Goal: Task Accomplishment & Management: Manage account settings

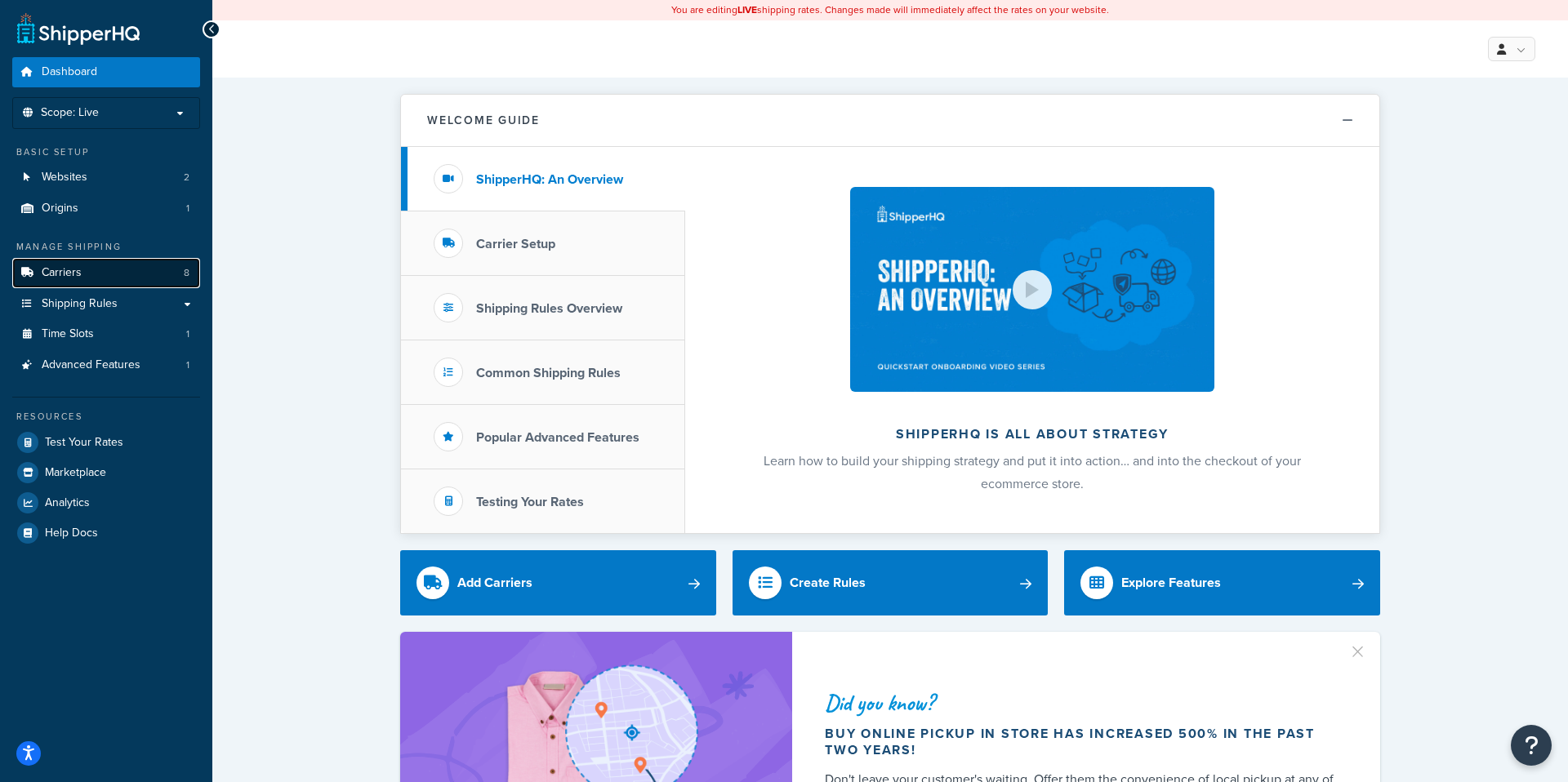
click at [117, 269] on link "Carriers 8" at bounding box center [105, 273] width 188 height 30
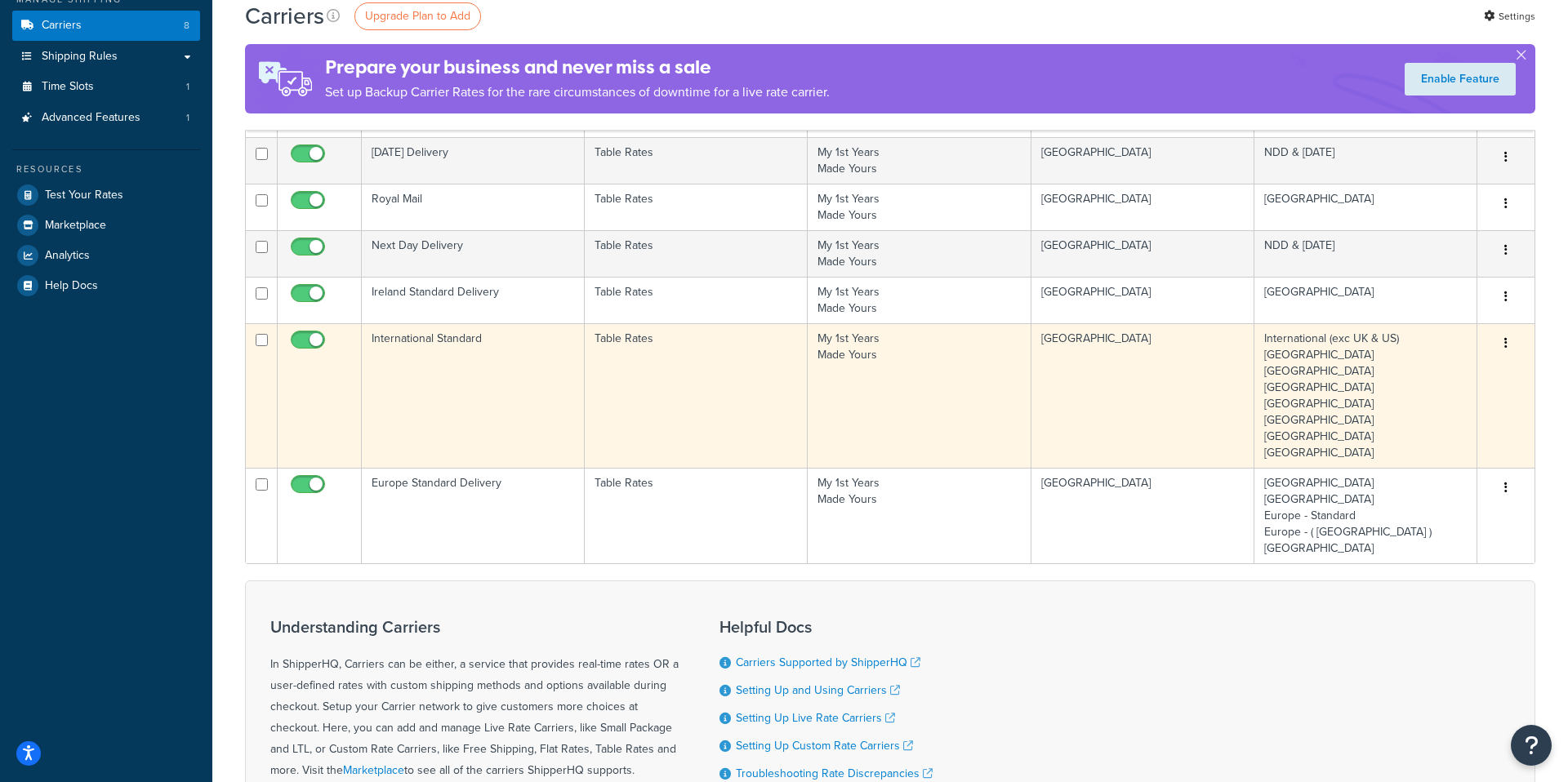
scroll to position [248, 0]
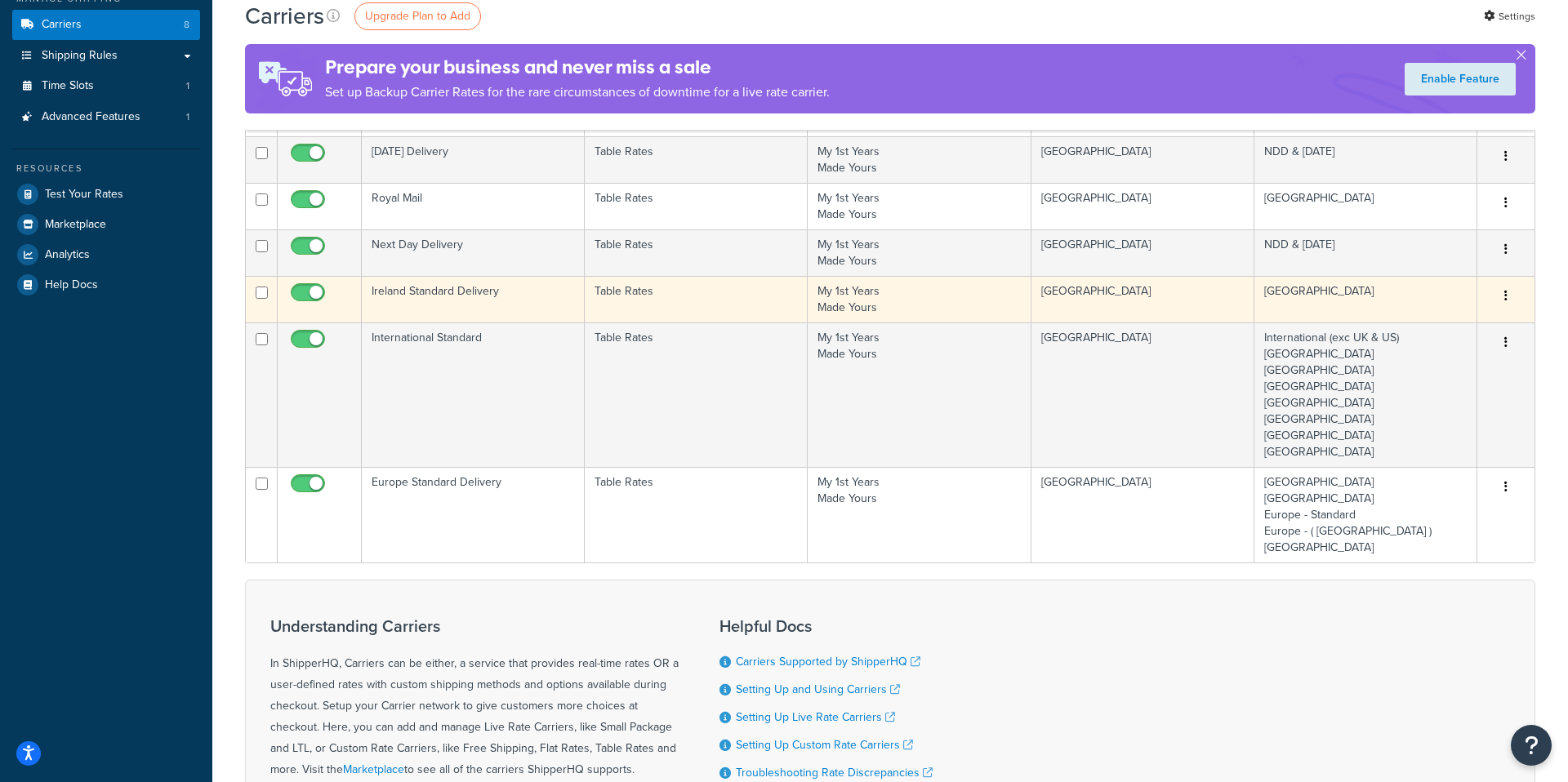
click at [648, 311] on td "Table Rates" at bounding box center [696, 299] width 223 height 47
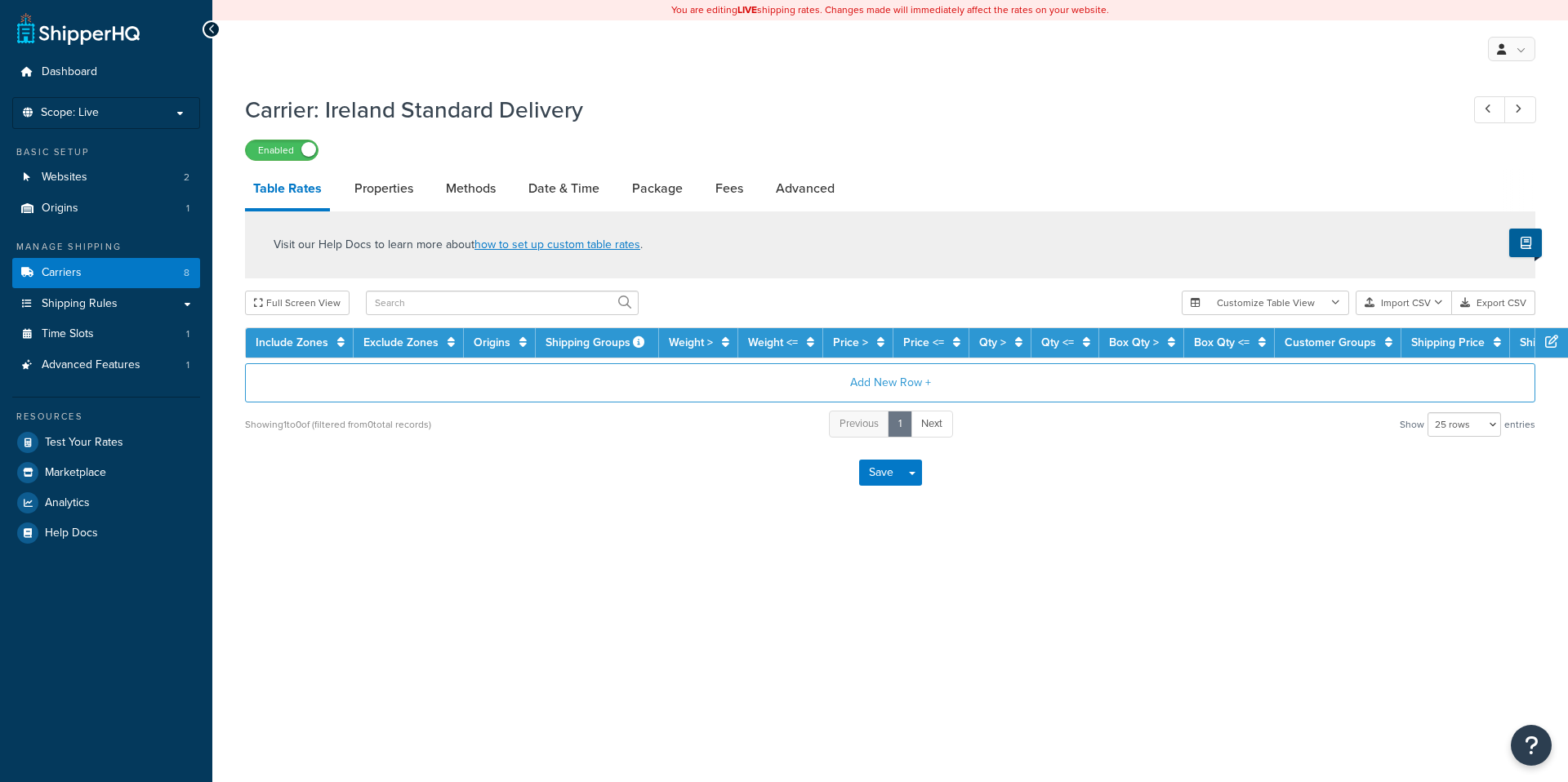
select select "25"
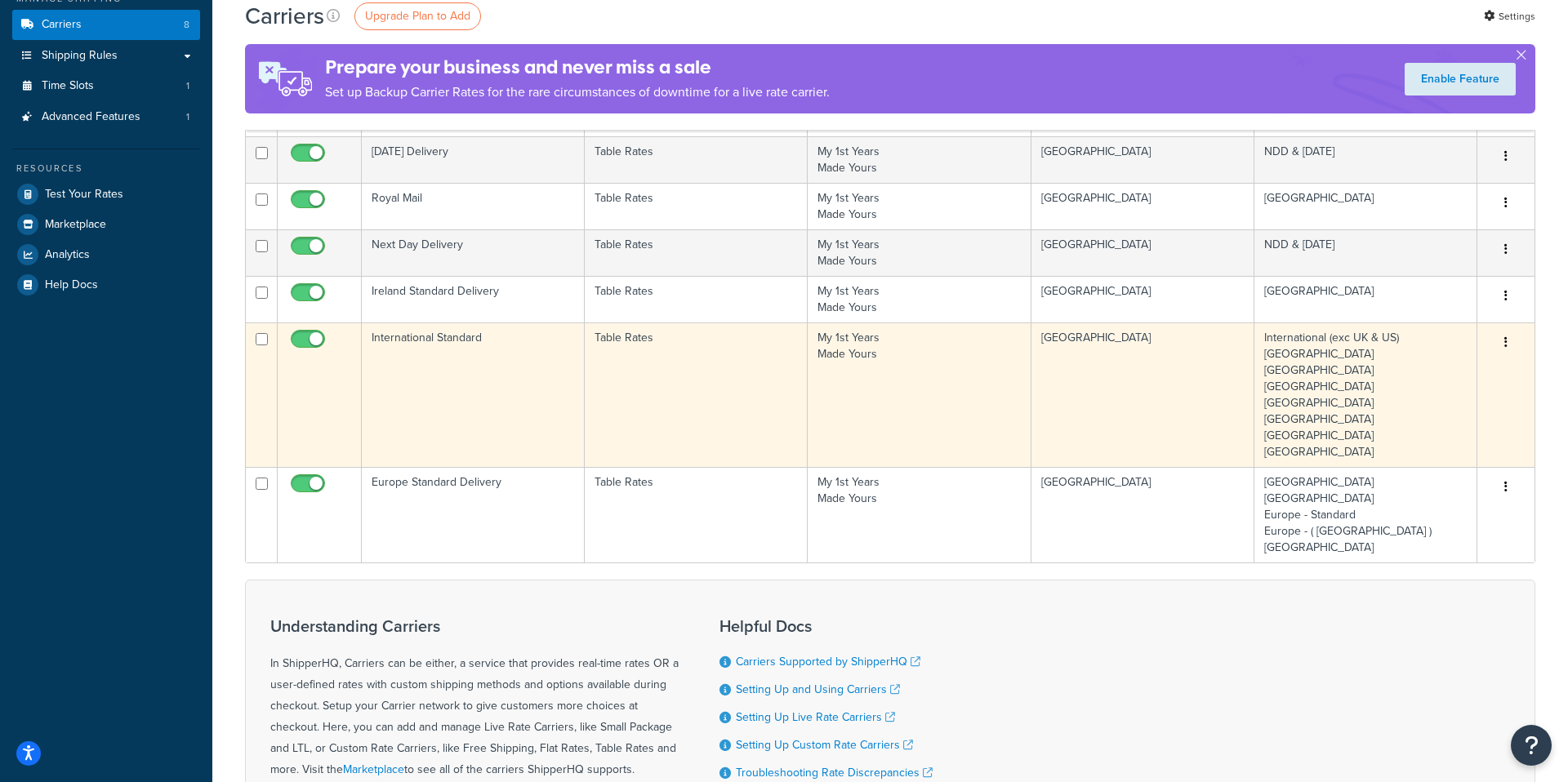
click at [681, 402] on td "Table Rates" at bounding box center [696, 394] width 223 height 144
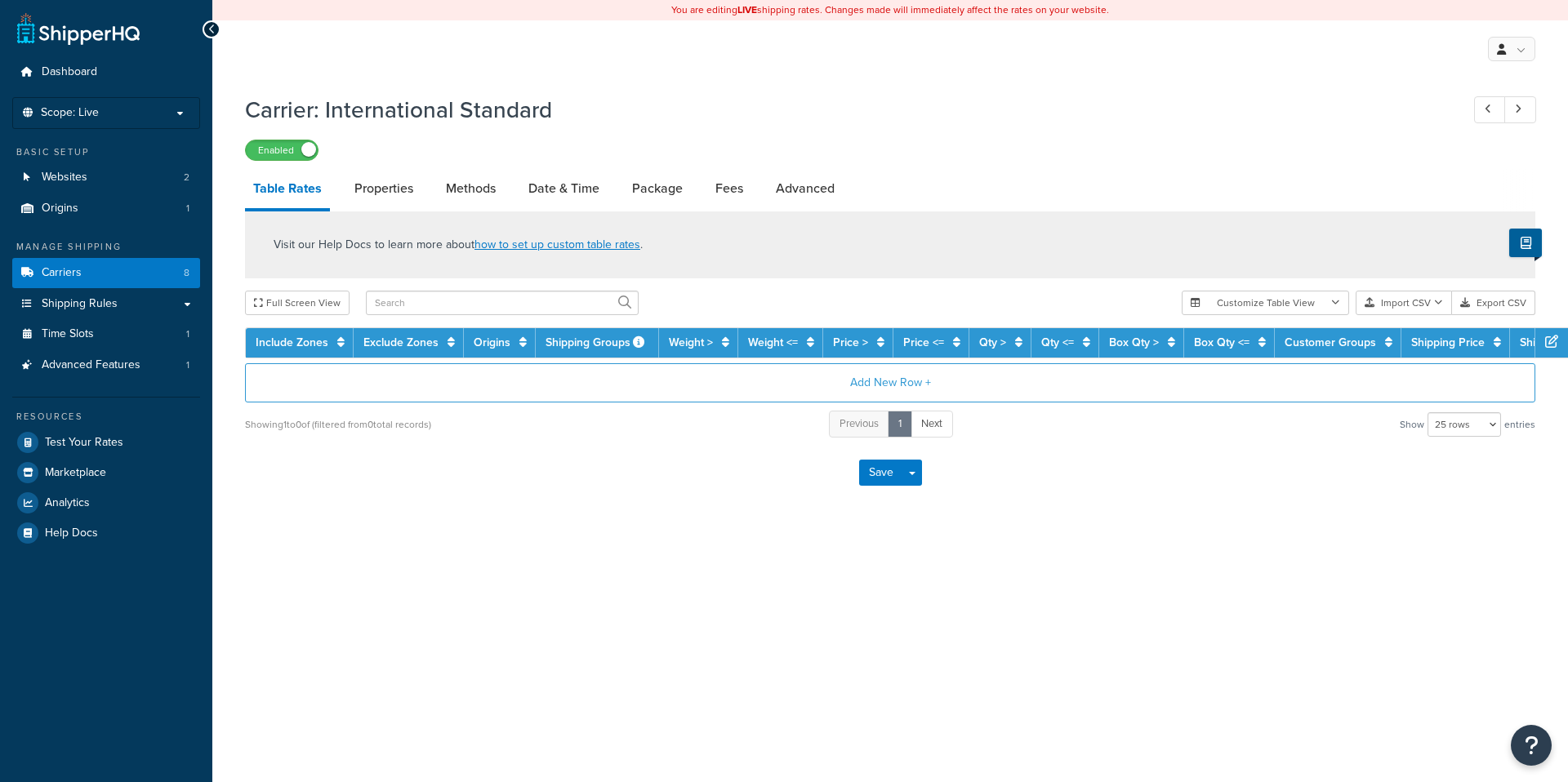
select select "25"
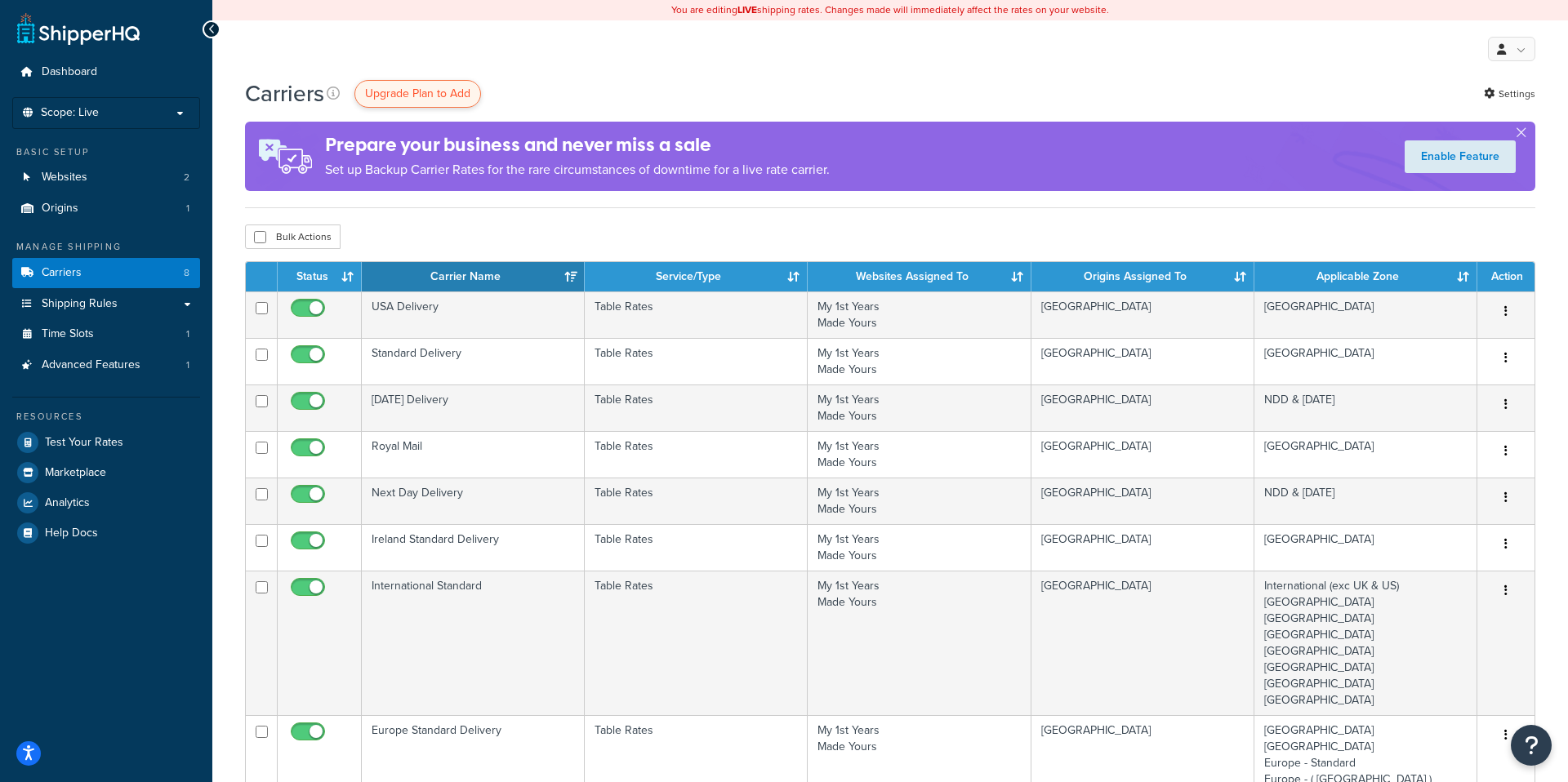
scroll to position [6, 0]
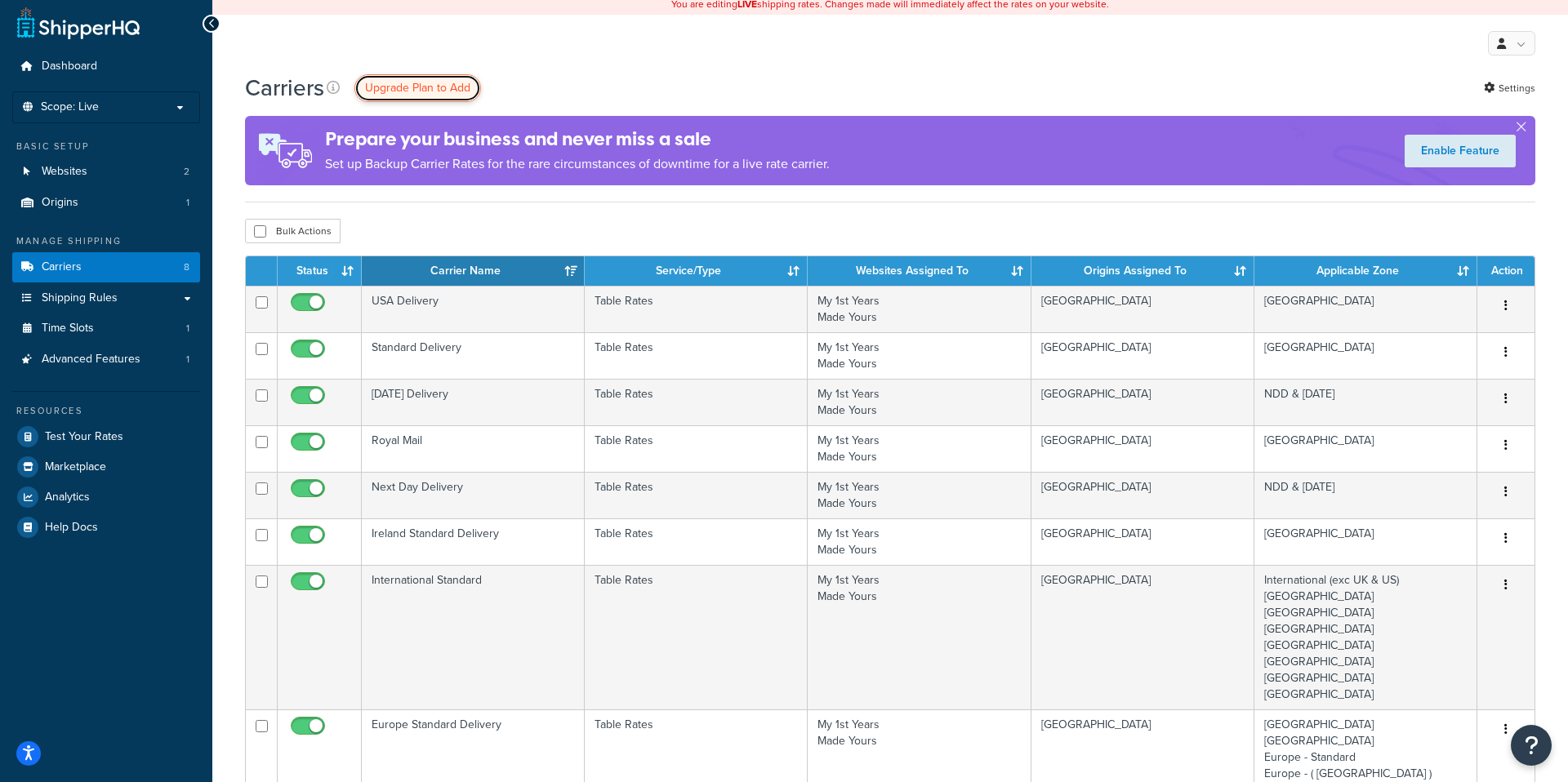
click at [440, 92] on span "Upgrade Plan to Add" at bounding box center [417, 88] width 105 height 17
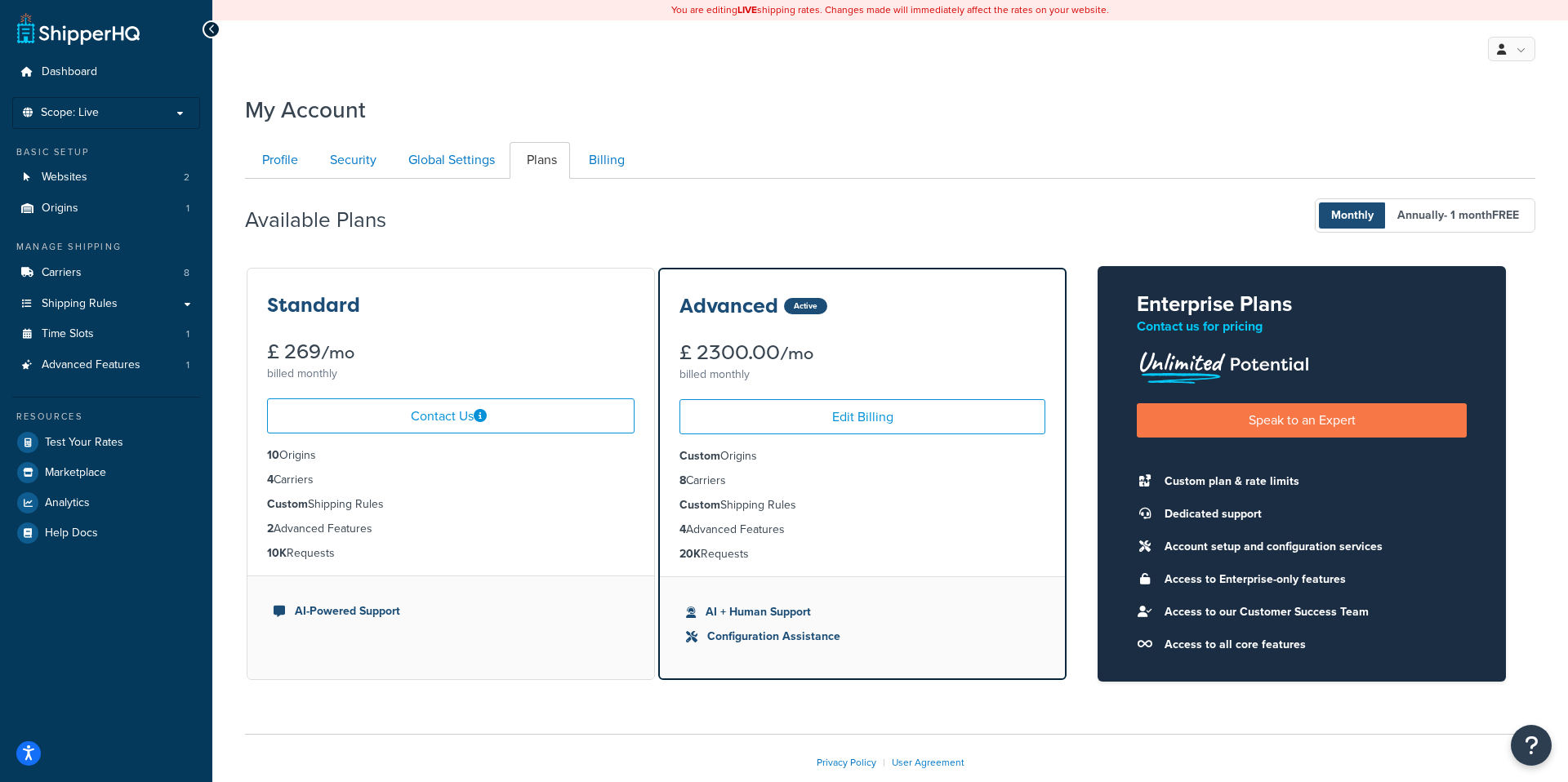
scroll to position [1, 0]
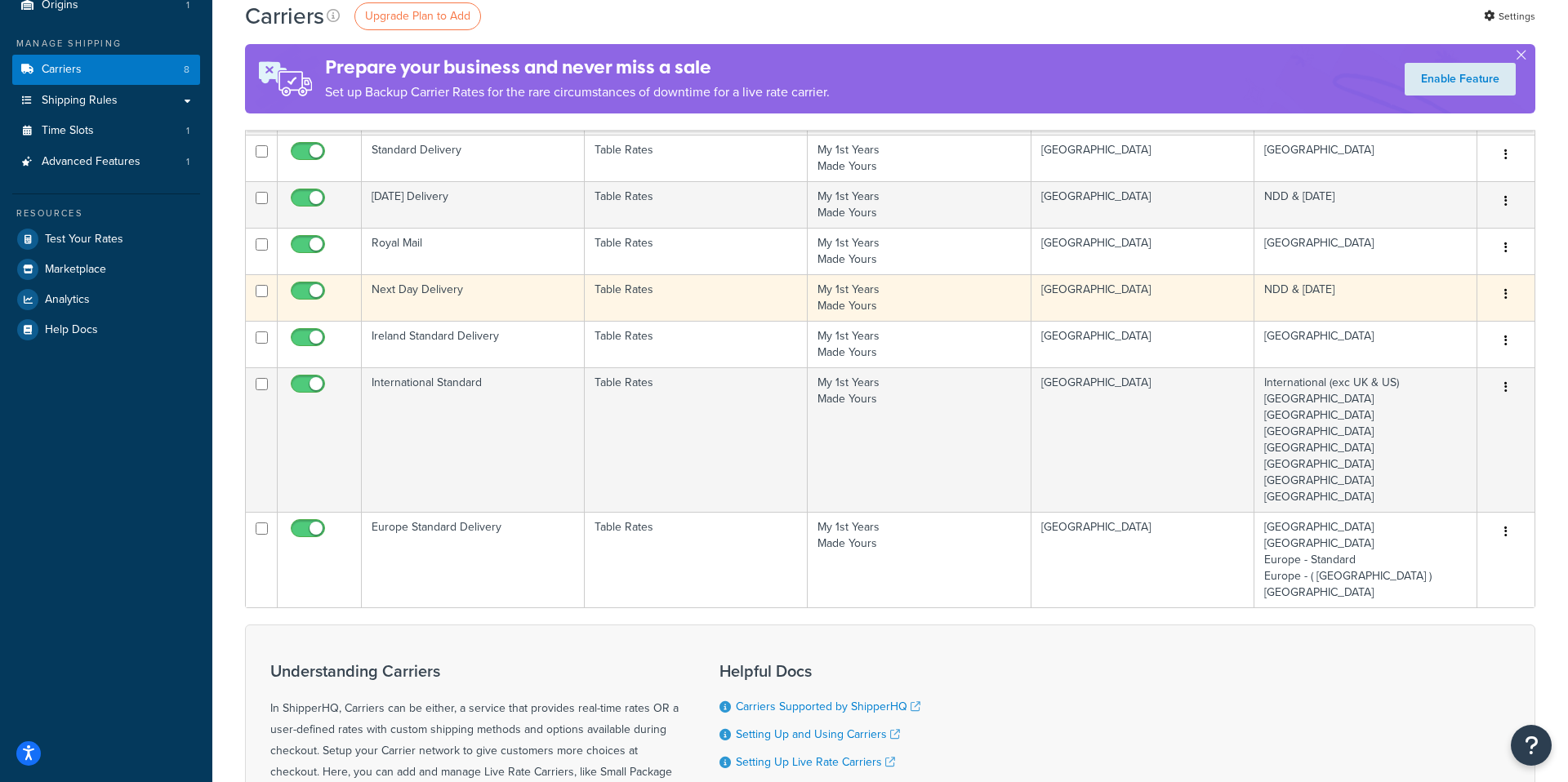
scroll to position [204, 0]
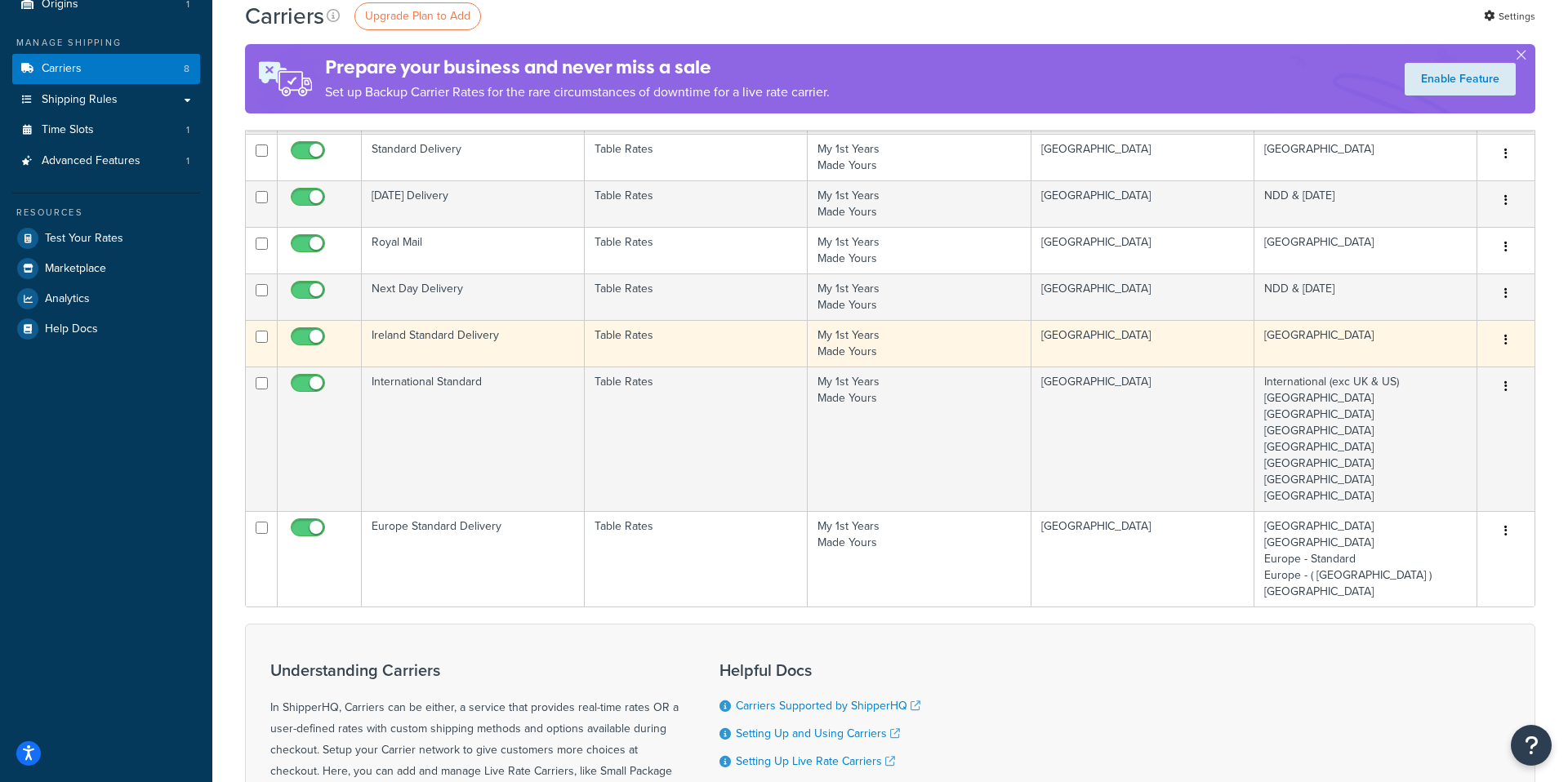
click at [682, 345] on td "Table Rates" at bounding box center [696, 343] width 223 height 47
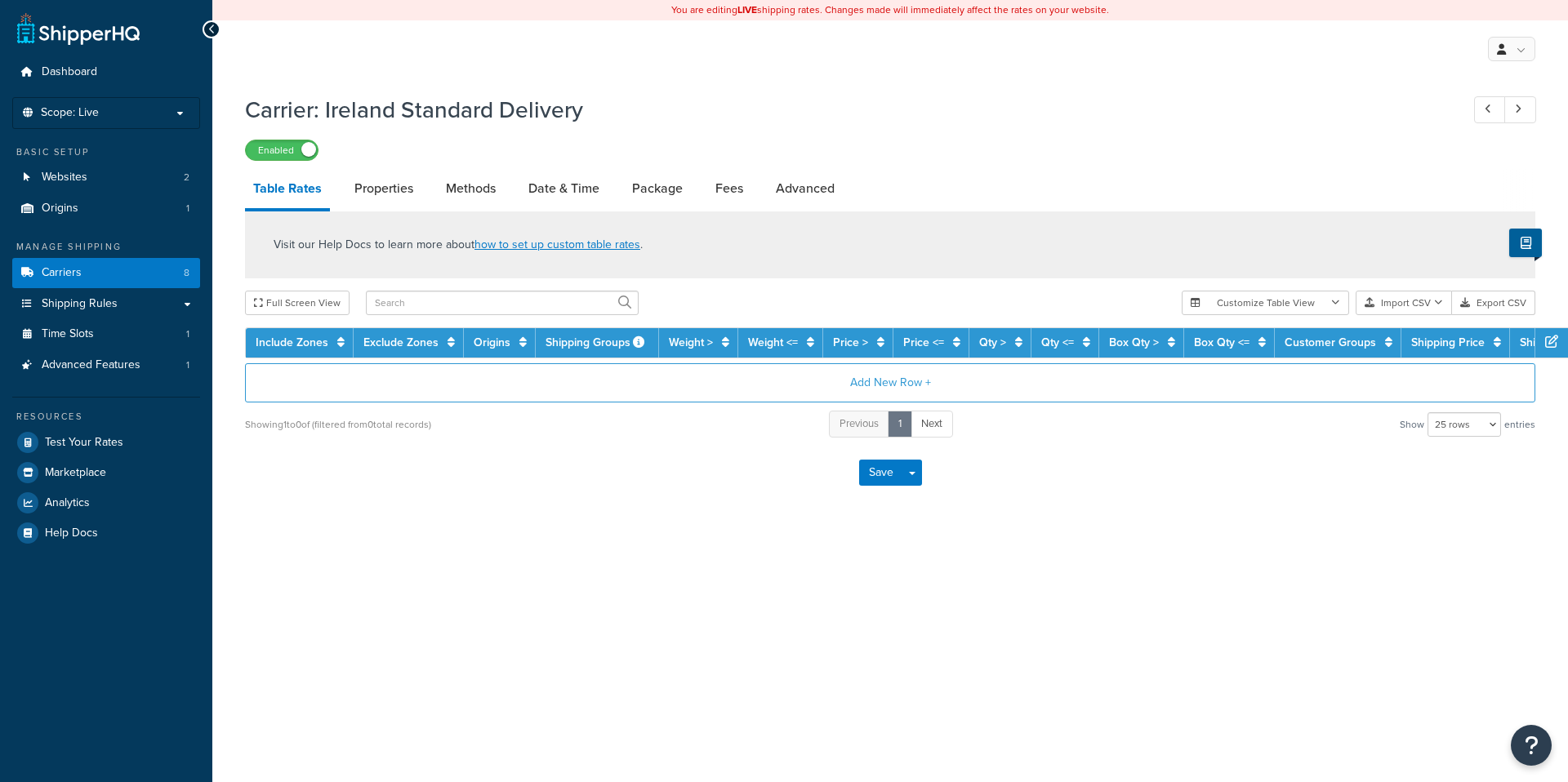
select select "25"
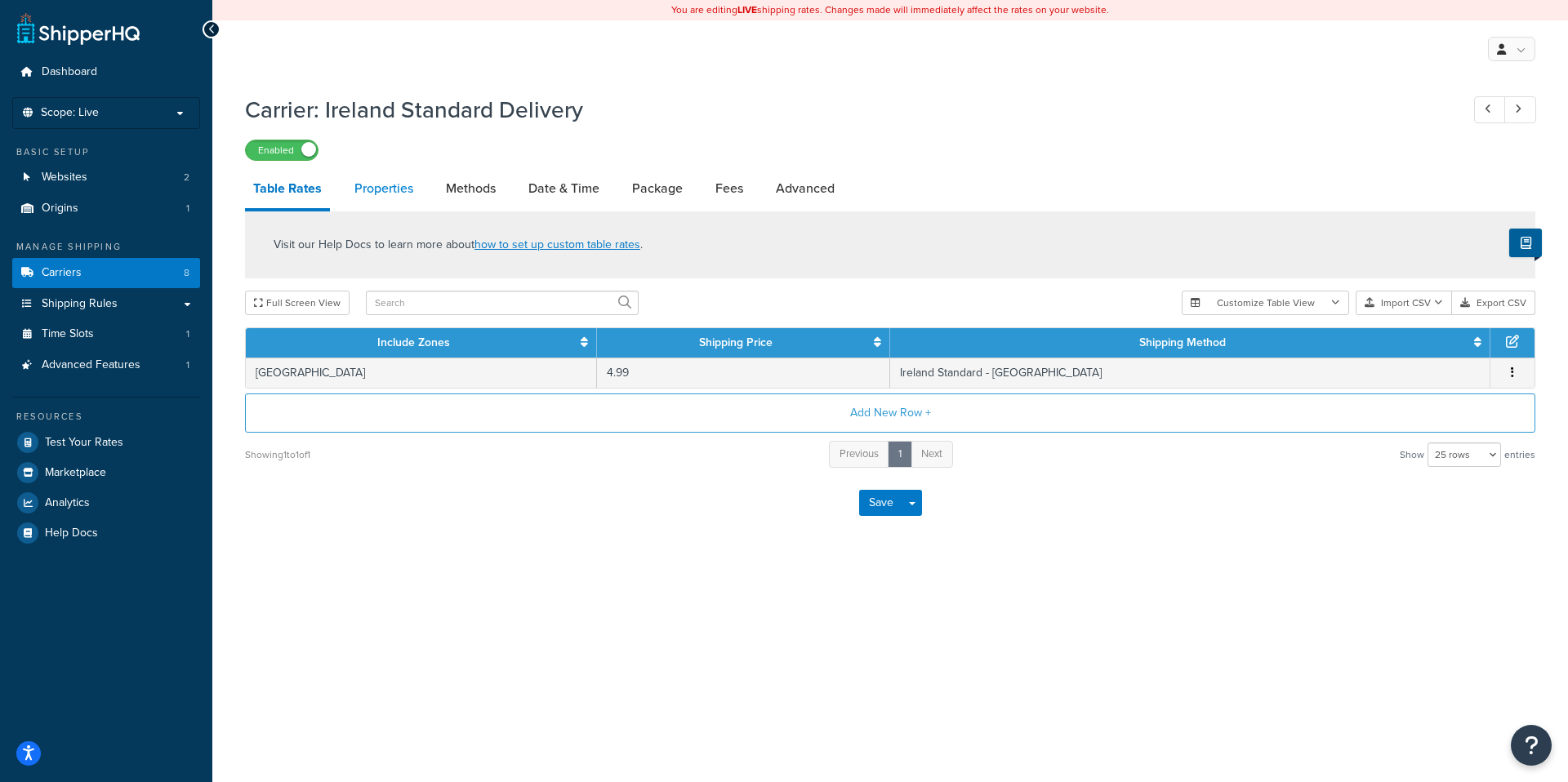
click at [401, 192] on link "Properties" at bounding box center [384, 188] width 75 height 39
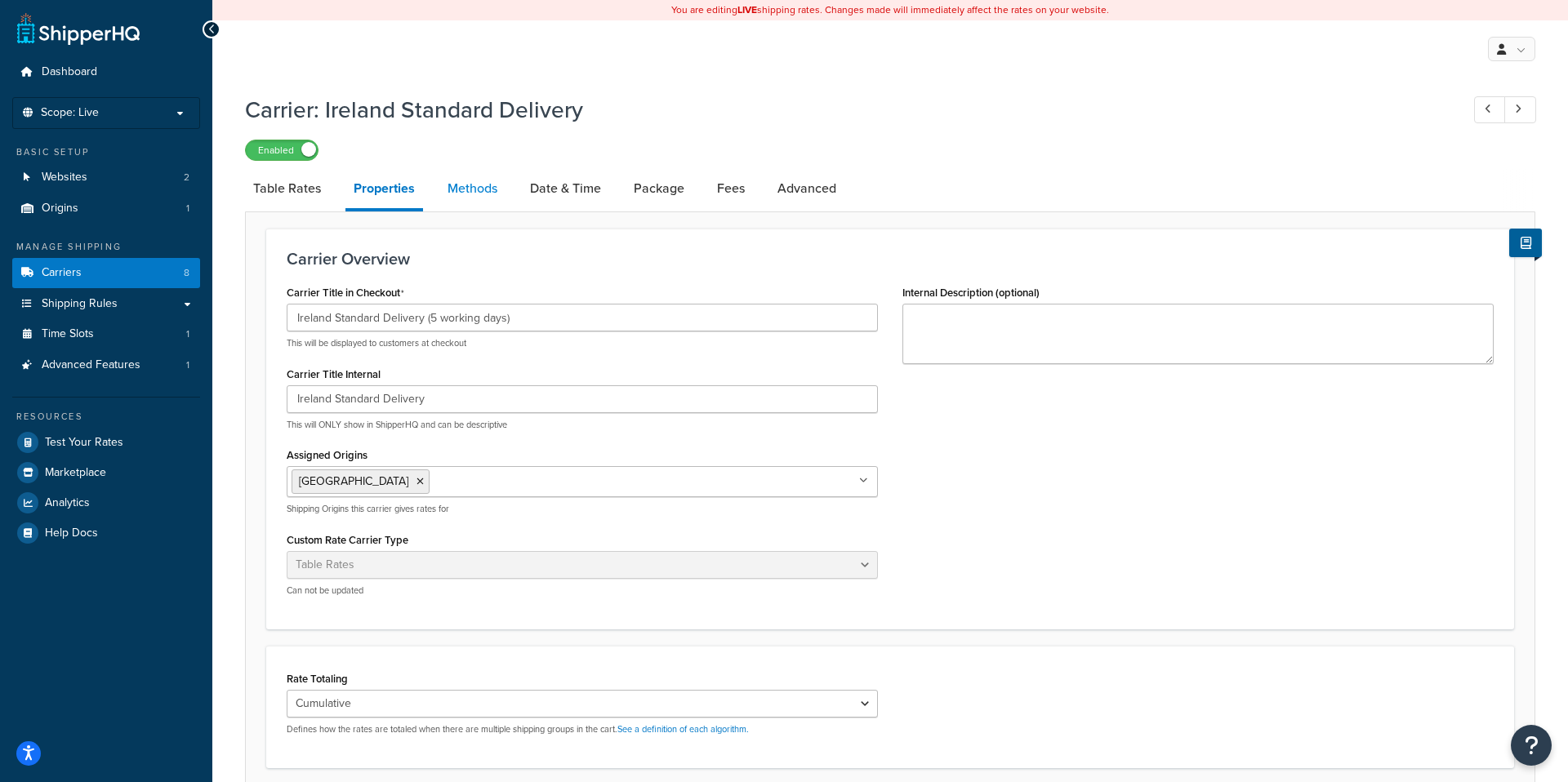
click at [472, 207] on link "Methods" at bounding box center [472, 188] width 67 height 39
select select "25"
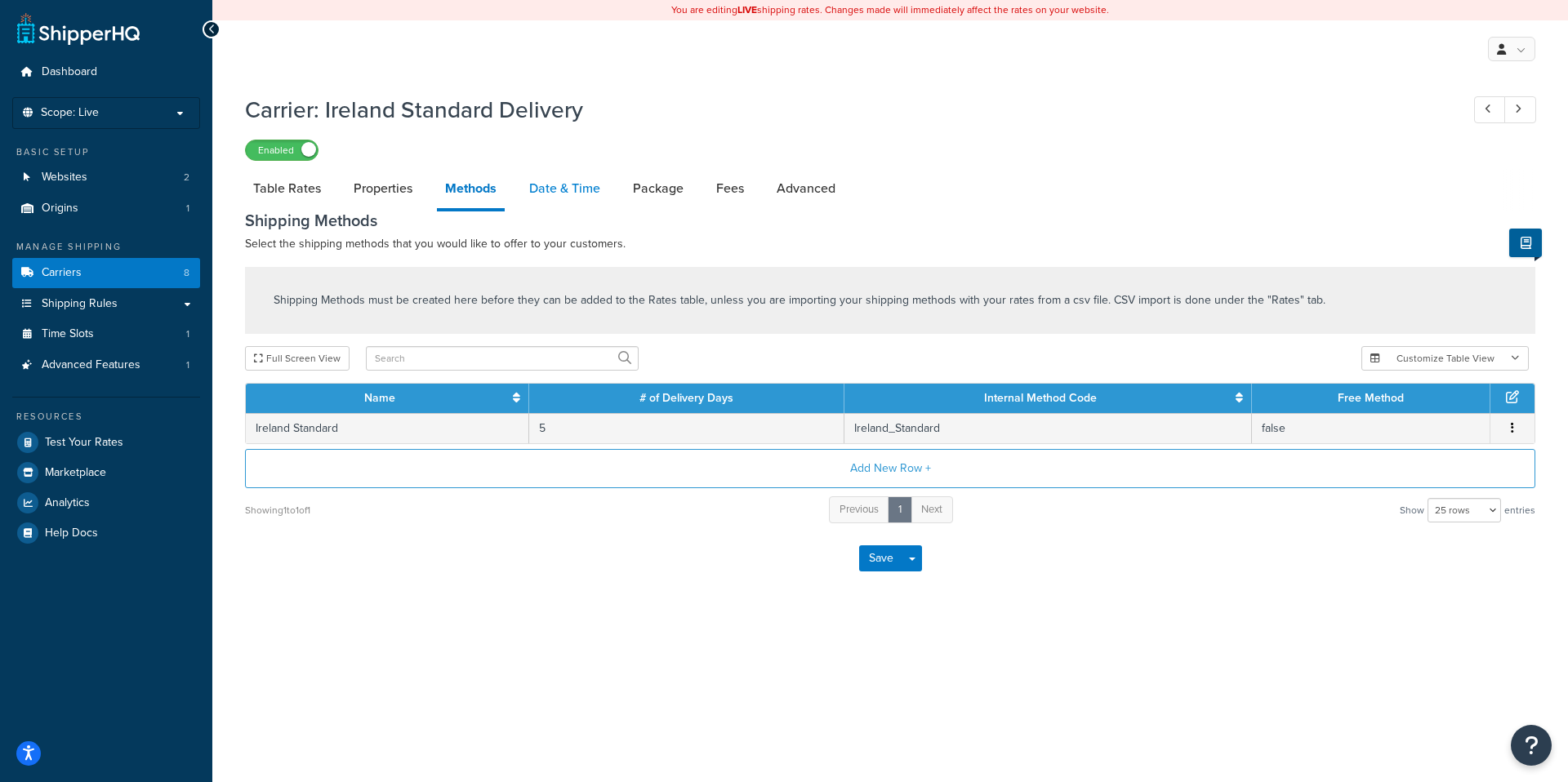
click at [583, 195] on link "Date & Time" at bounding box center [564, 188] width 87 height 39
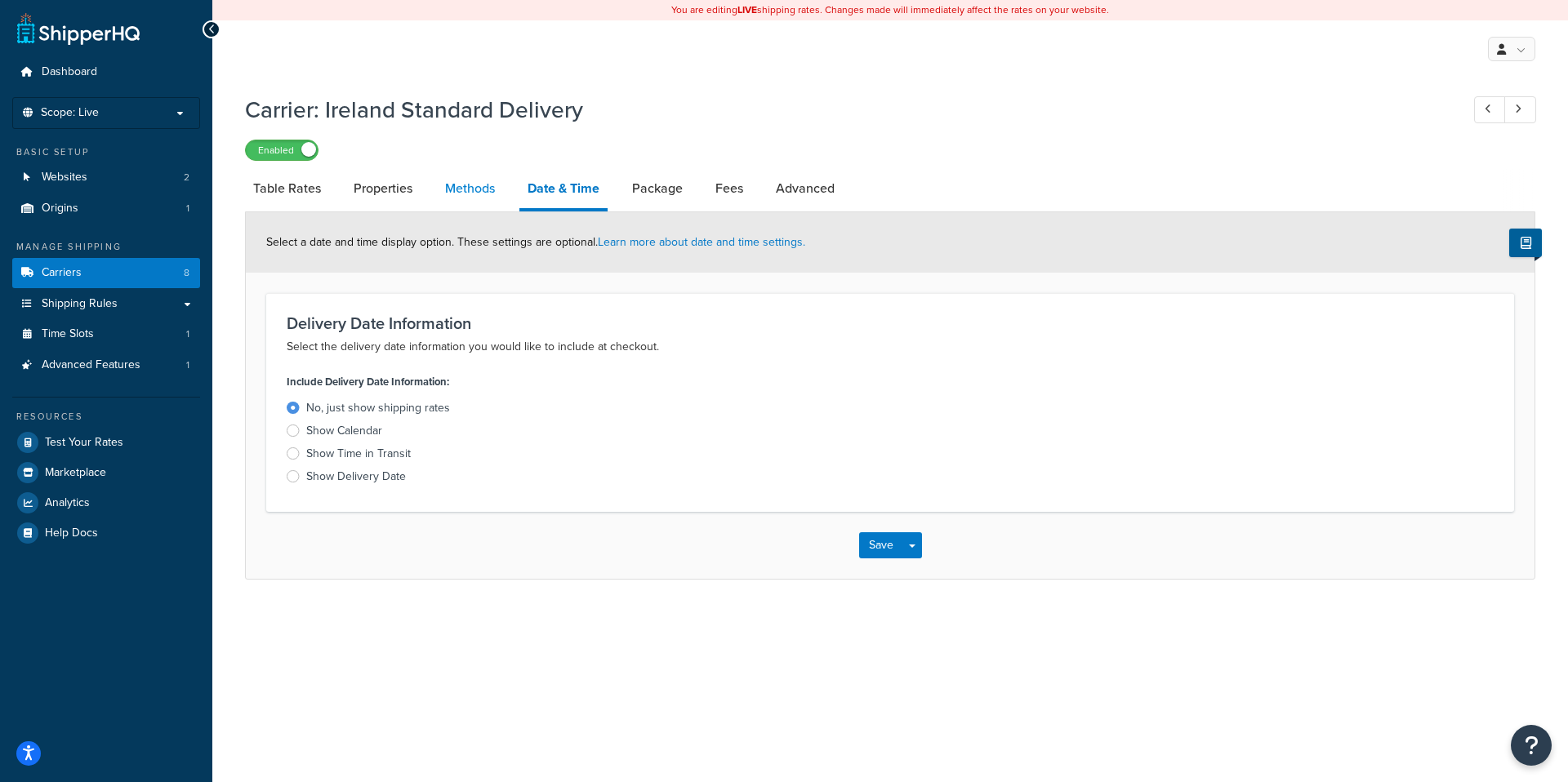
click at [466, 185] on link "Methods" at bounding box center [469, 188] width 67 height 39
select select "25"
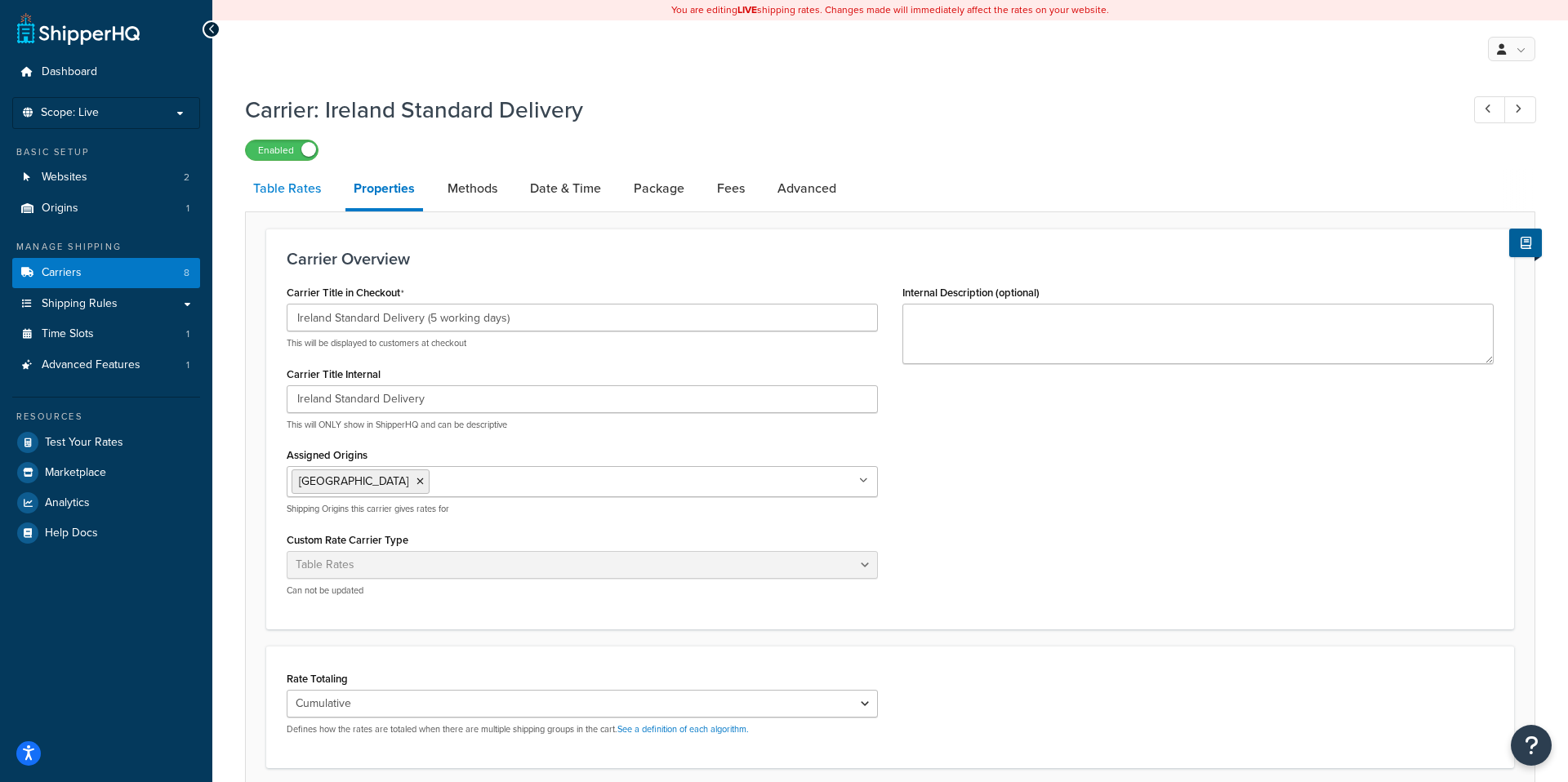
click at [293, 185] on link "Table Rates" at bounding box center [286, 188] width 84 height 39
select select "25"
click at [309, 183] on link "Table Rates" at bounding box center [286, 188] width 84 height 39
select select "25"
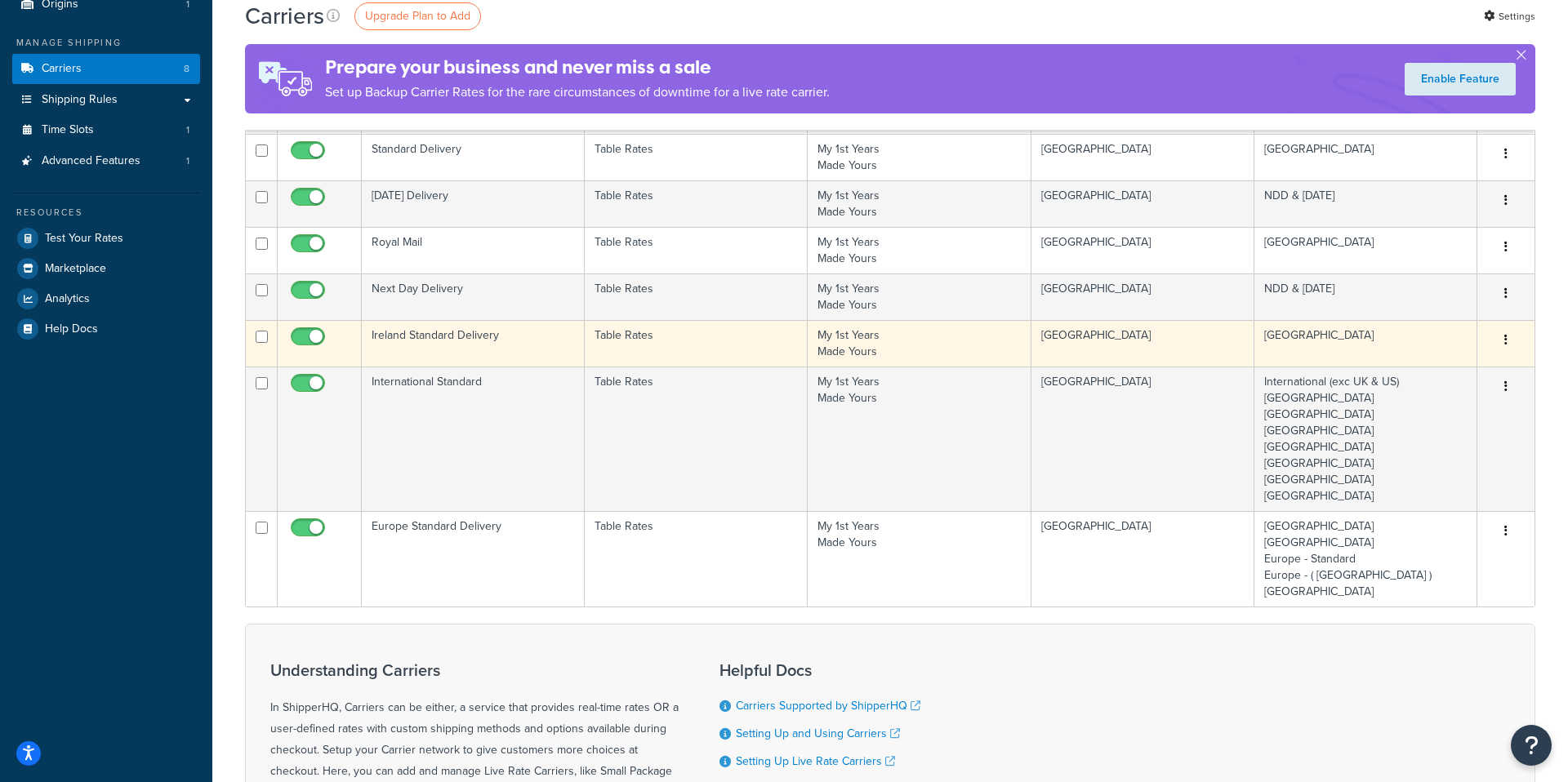
click at [687, 357] on td "Table Rates" at bounding box center [696, 343] width 223 height 47
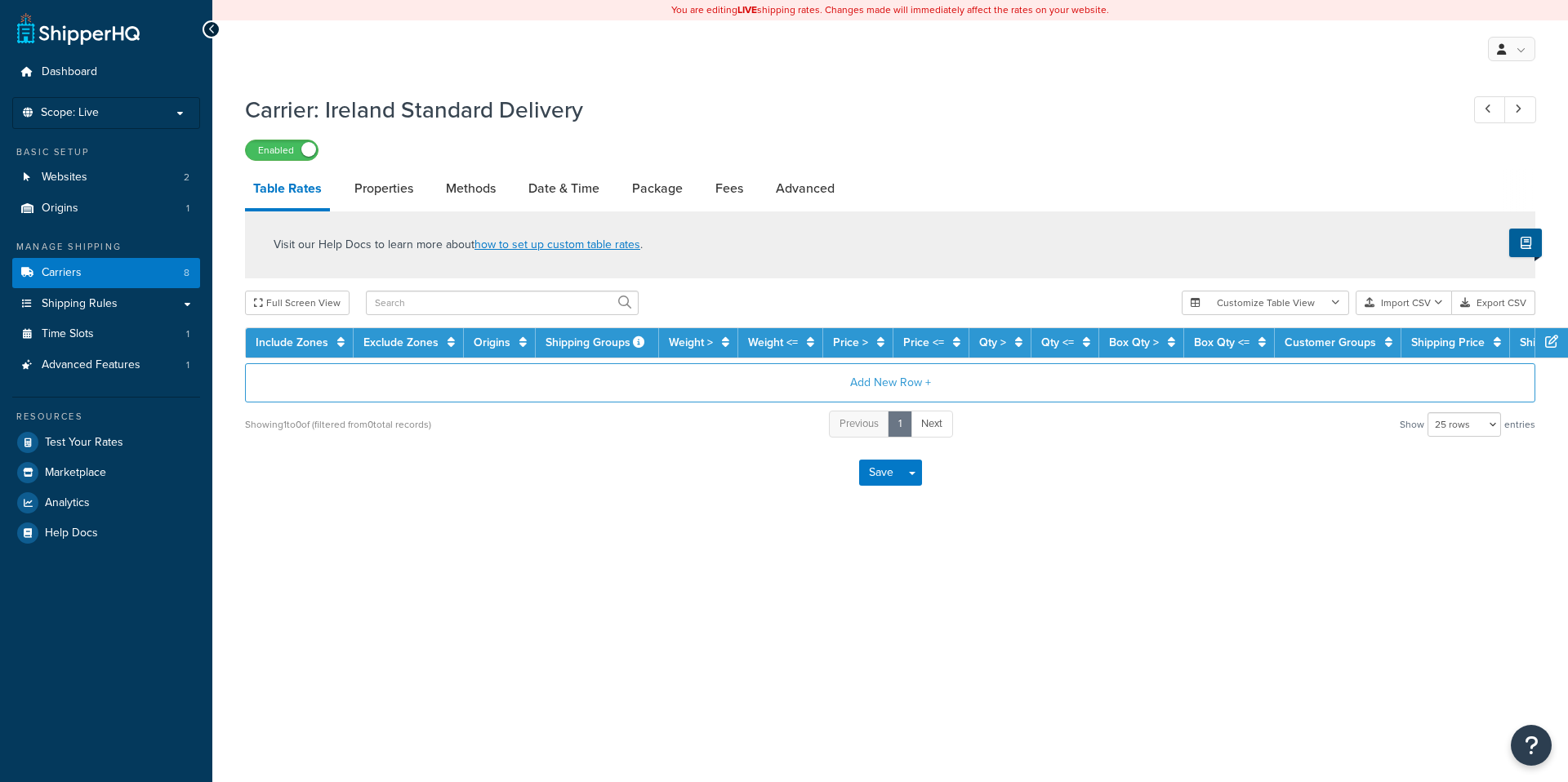
select select "25"
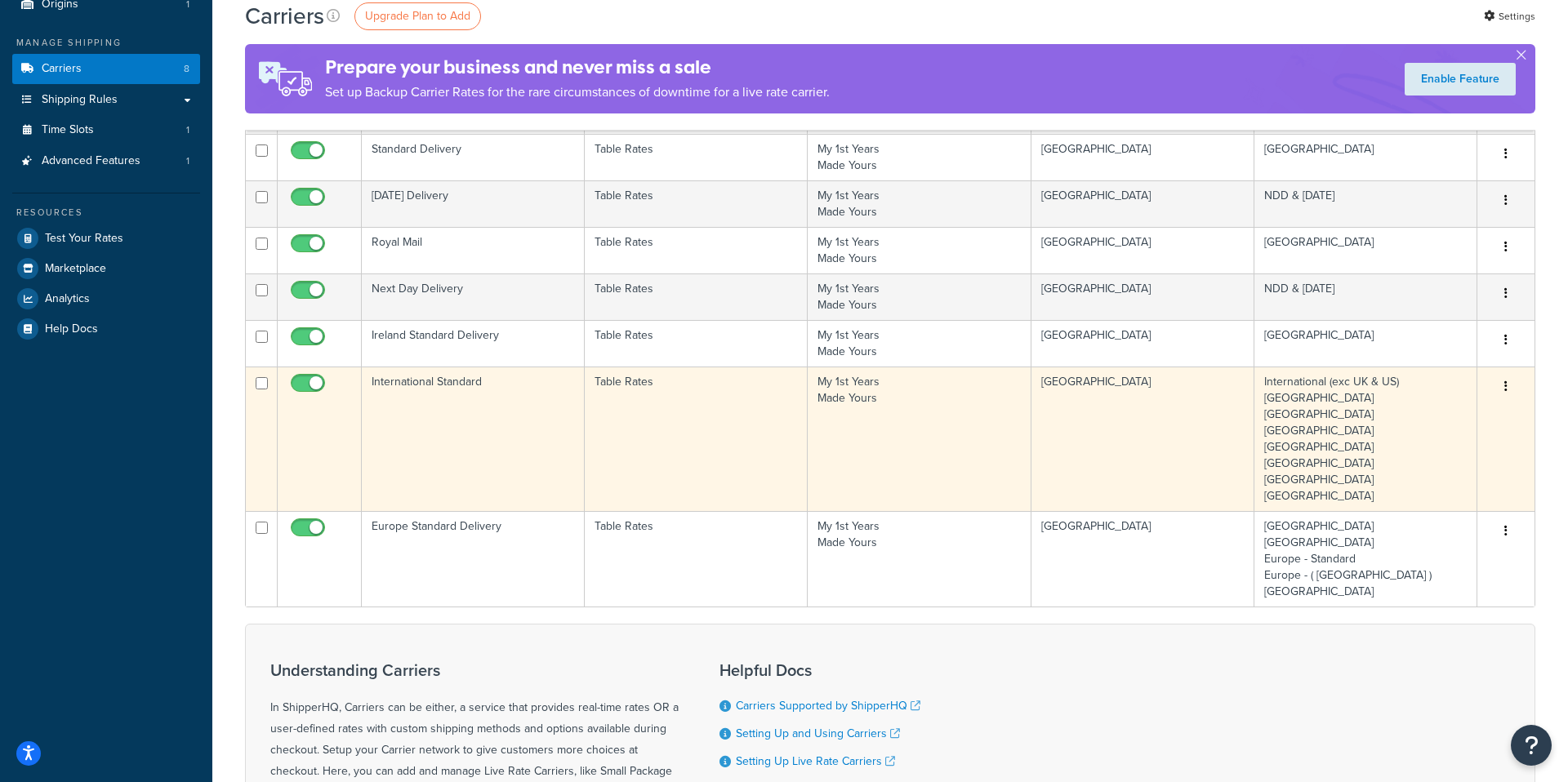
click at [641, 452] on td "Table Rates" at bounding box center [696, 438] width 223 height 144
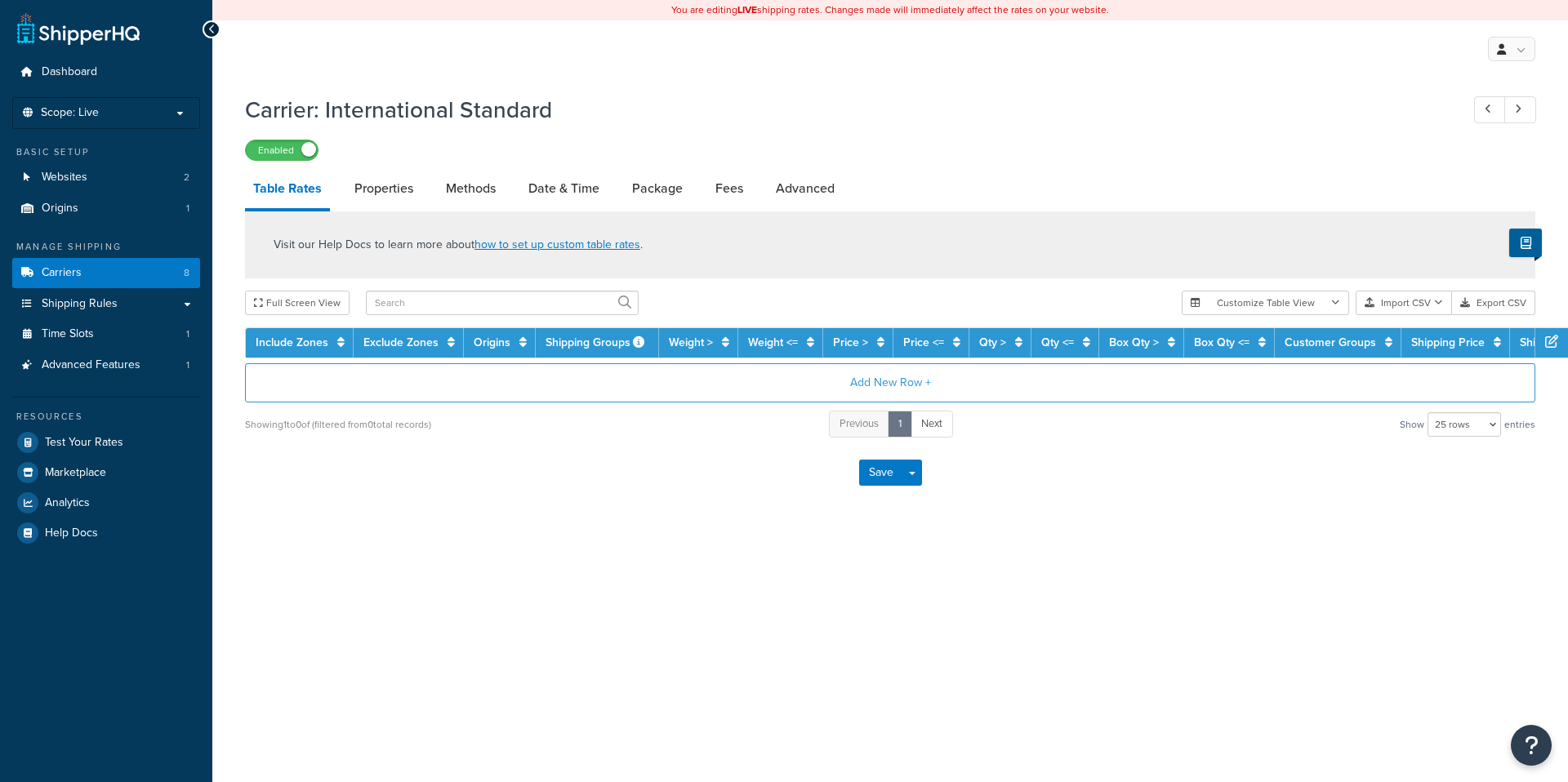
select select "25"
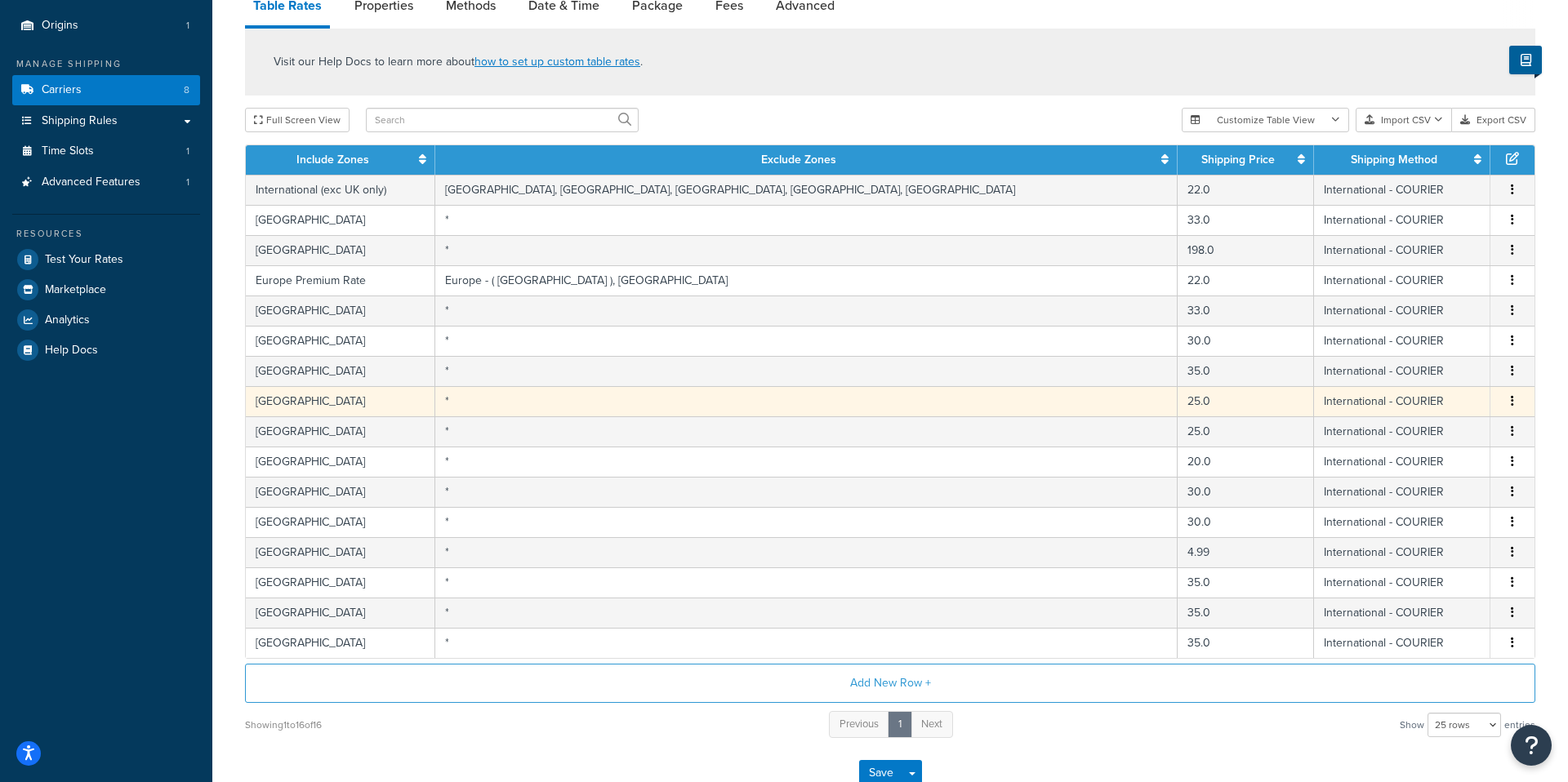
scroll to position [72, 0]
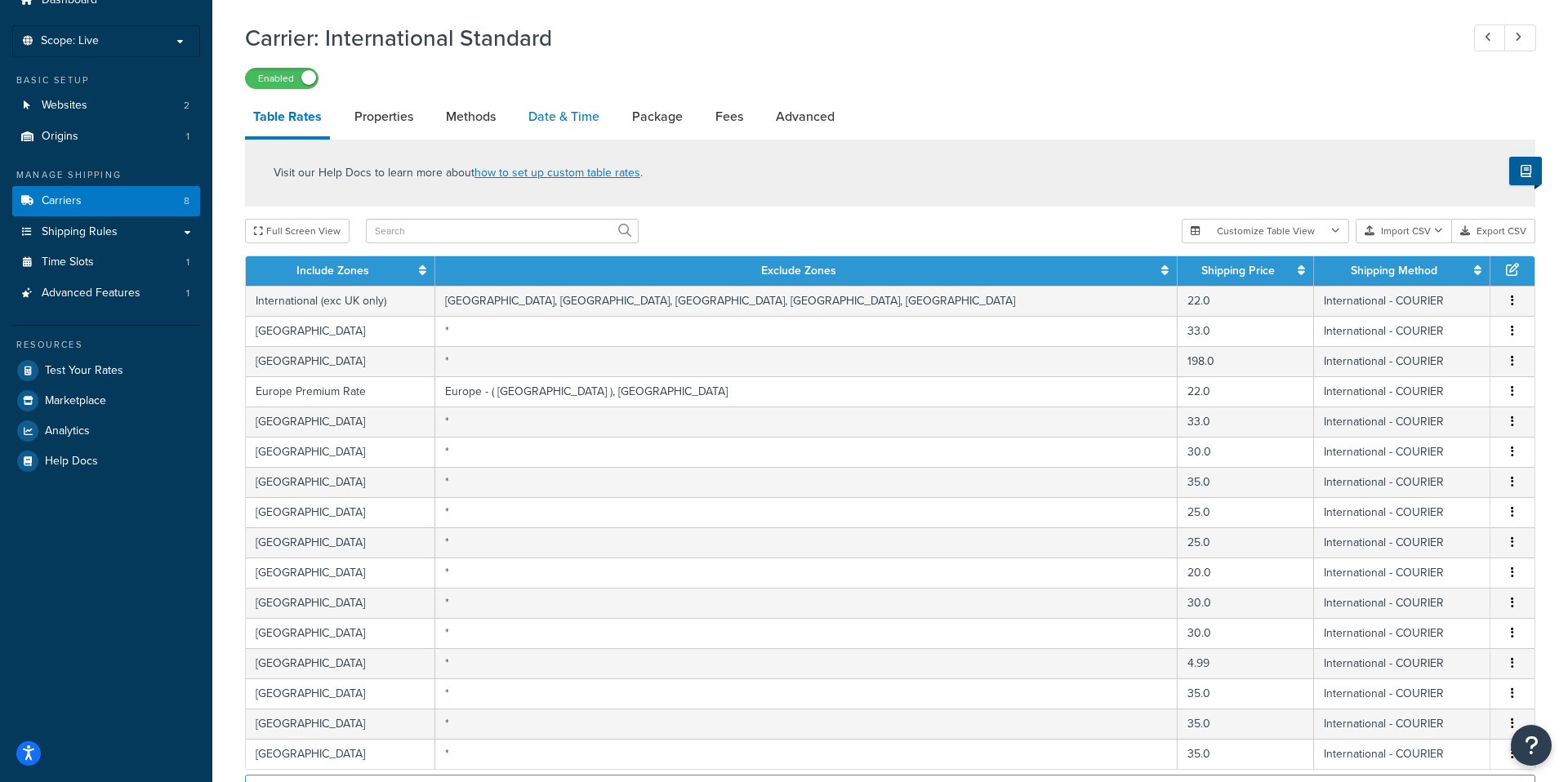
click at [593, 130] on link "Date & Time" at bounding box center [564, 116] width 87 height 39
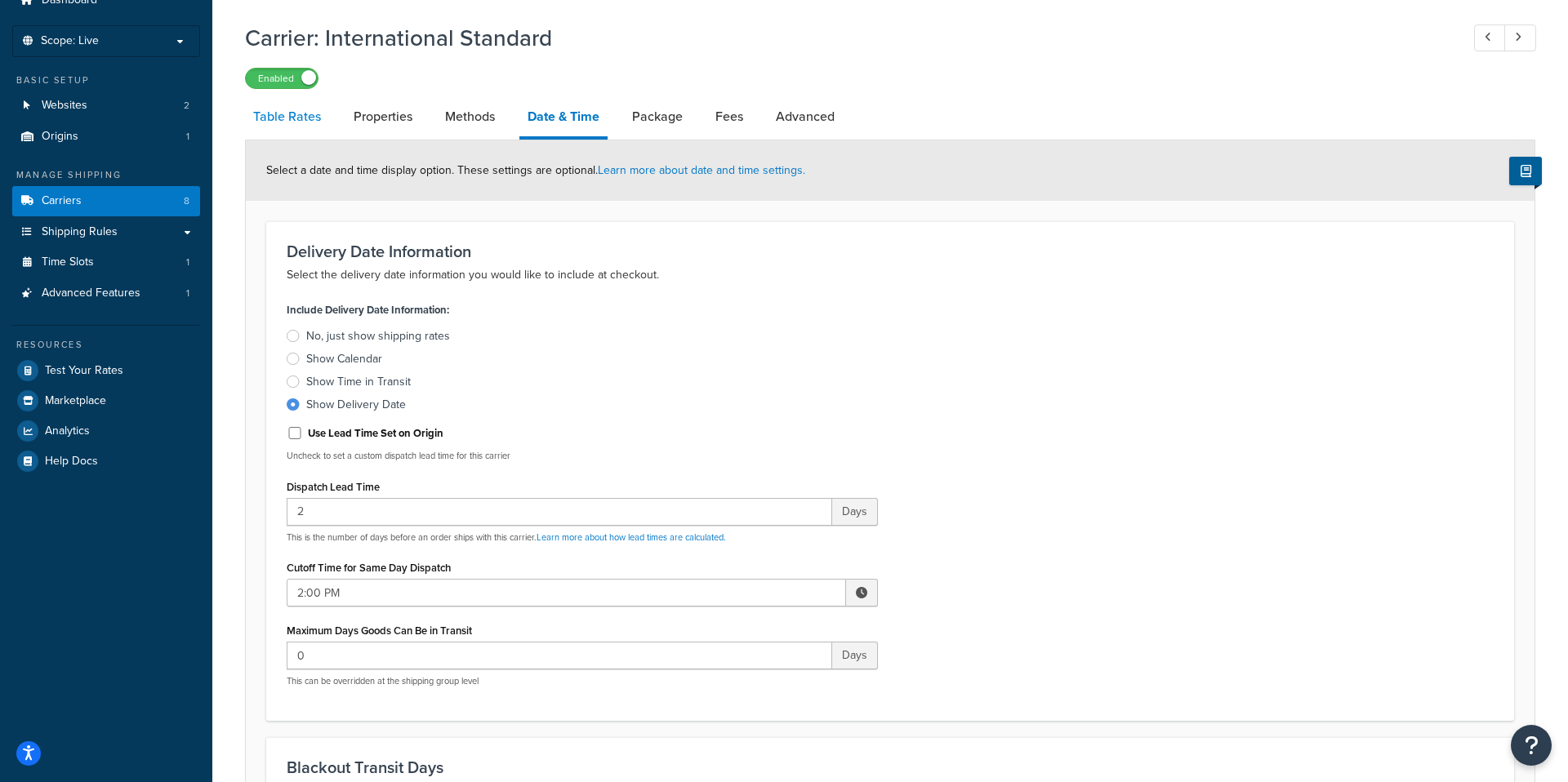
click at [296, 122] on link "Table Rates" at bounding box center [286, 116] width 84 height 39
select select "25"
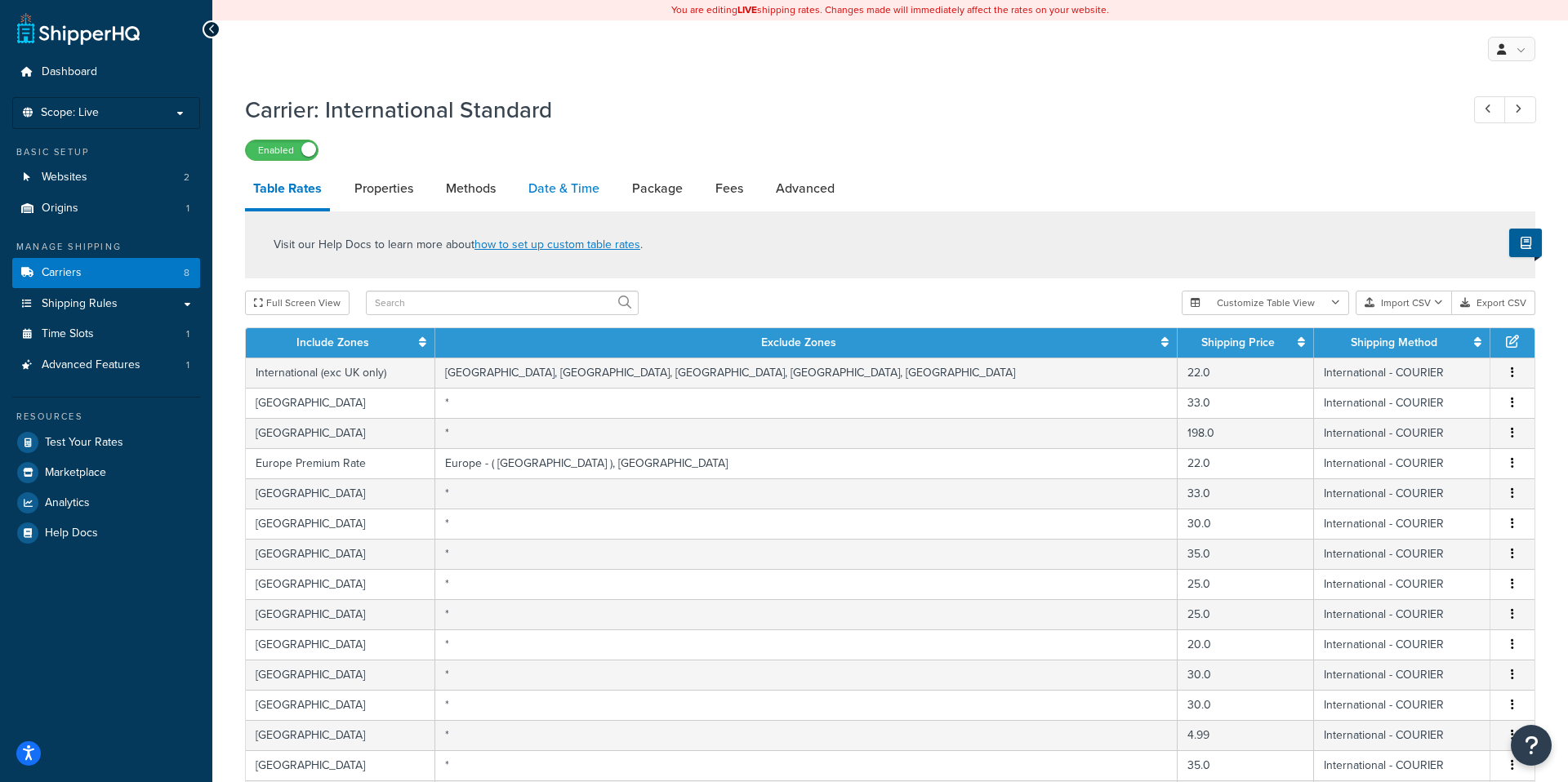
click at [569, 186] on link "Date & Time" at bounding box center [564, 188] width 87 height 39
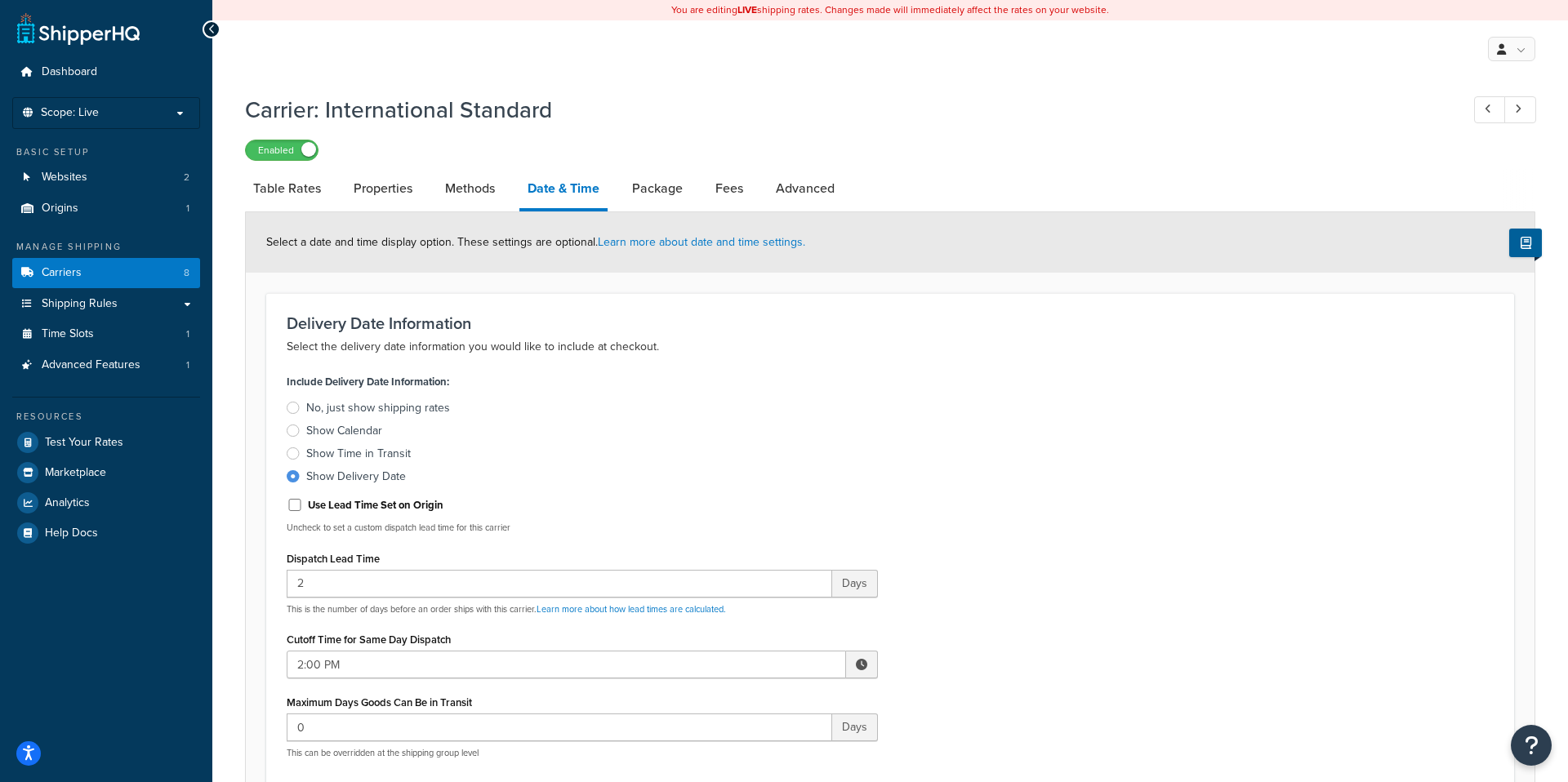
select select "25"
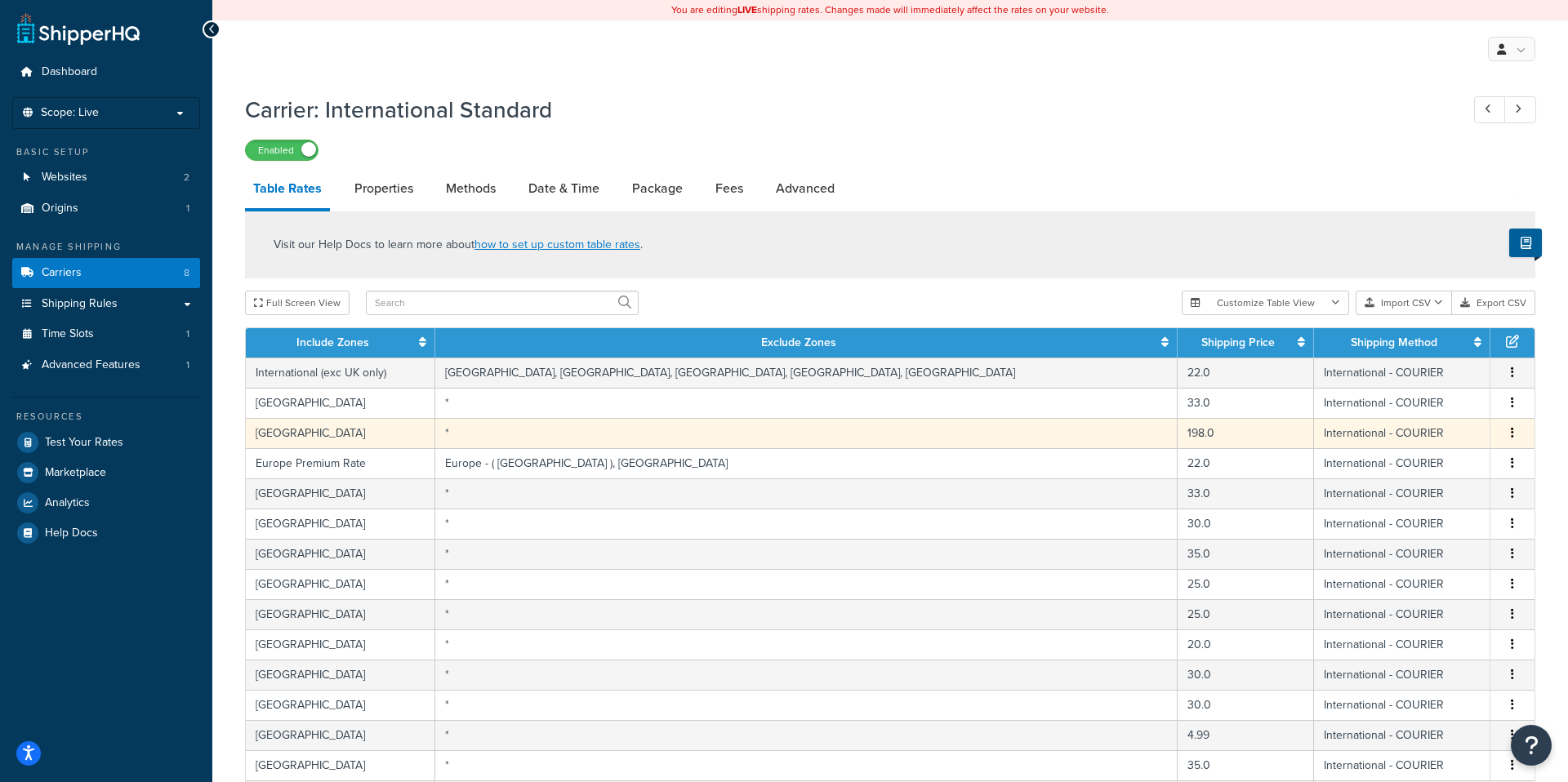
scroll to position [141, 0]
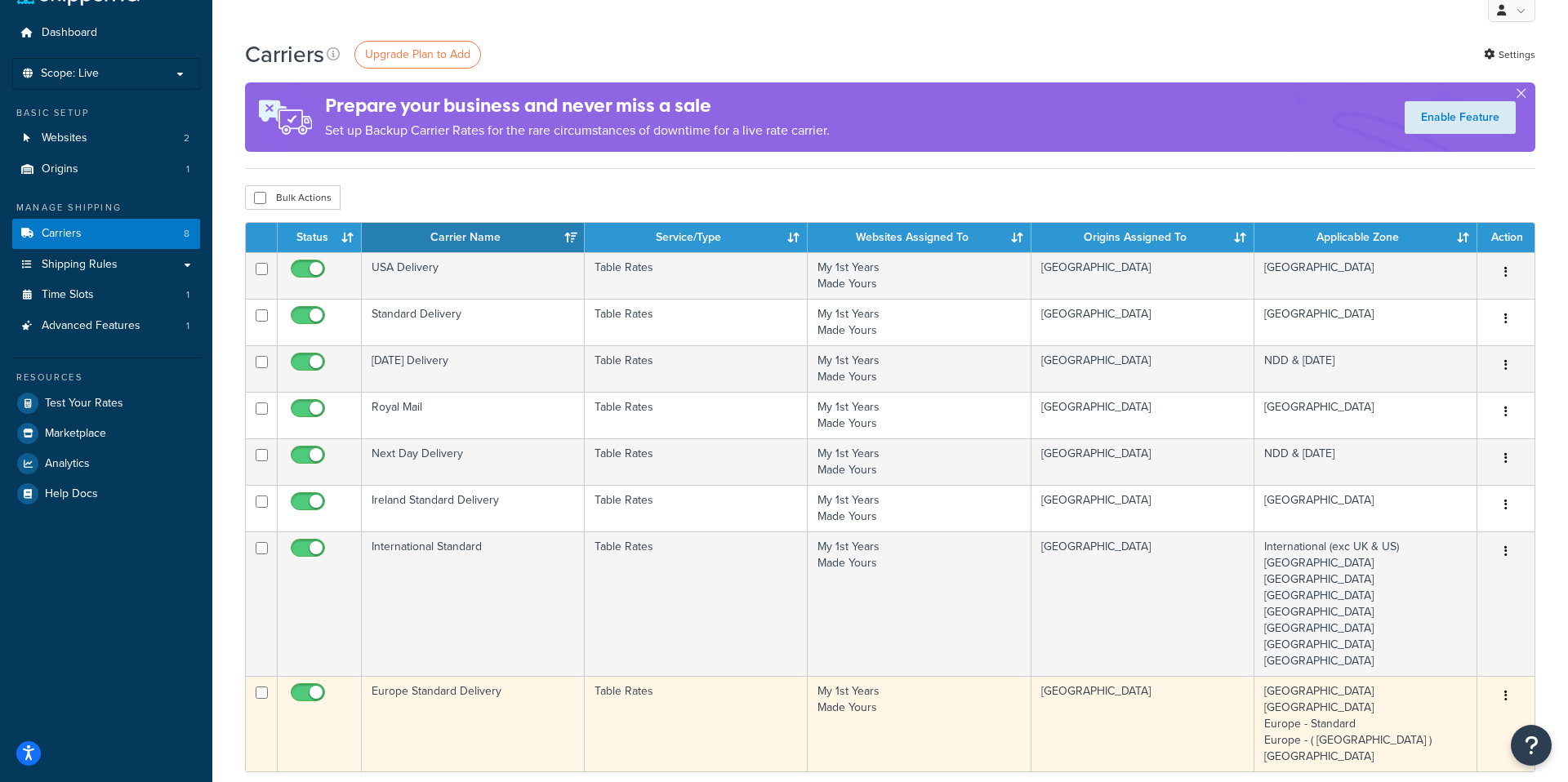
scroll to position [37, 0]
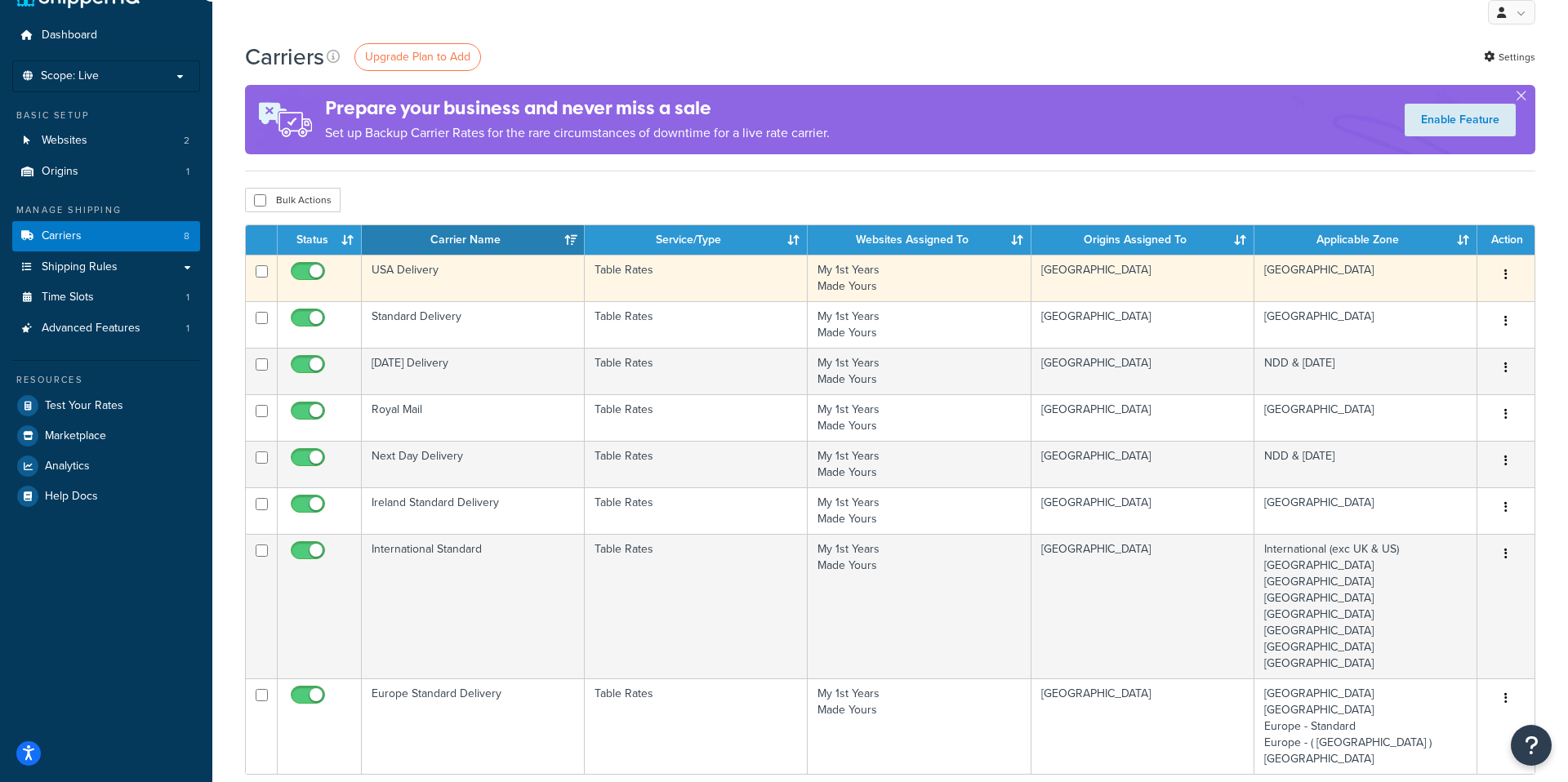
click at [478, 287] on td "USA Delivery" at bounding box center [474, 278] width 223 height 47
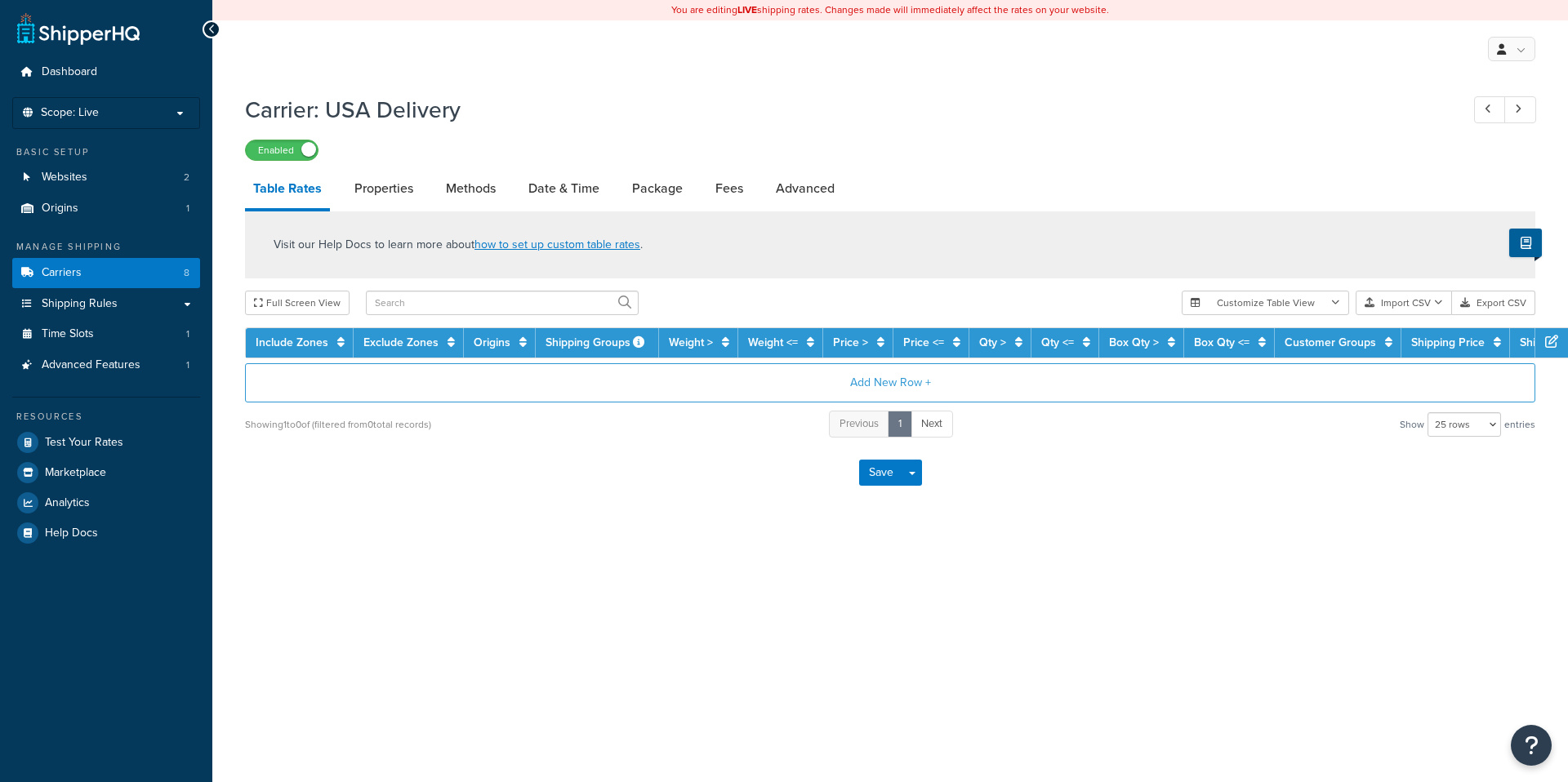
select select "25"
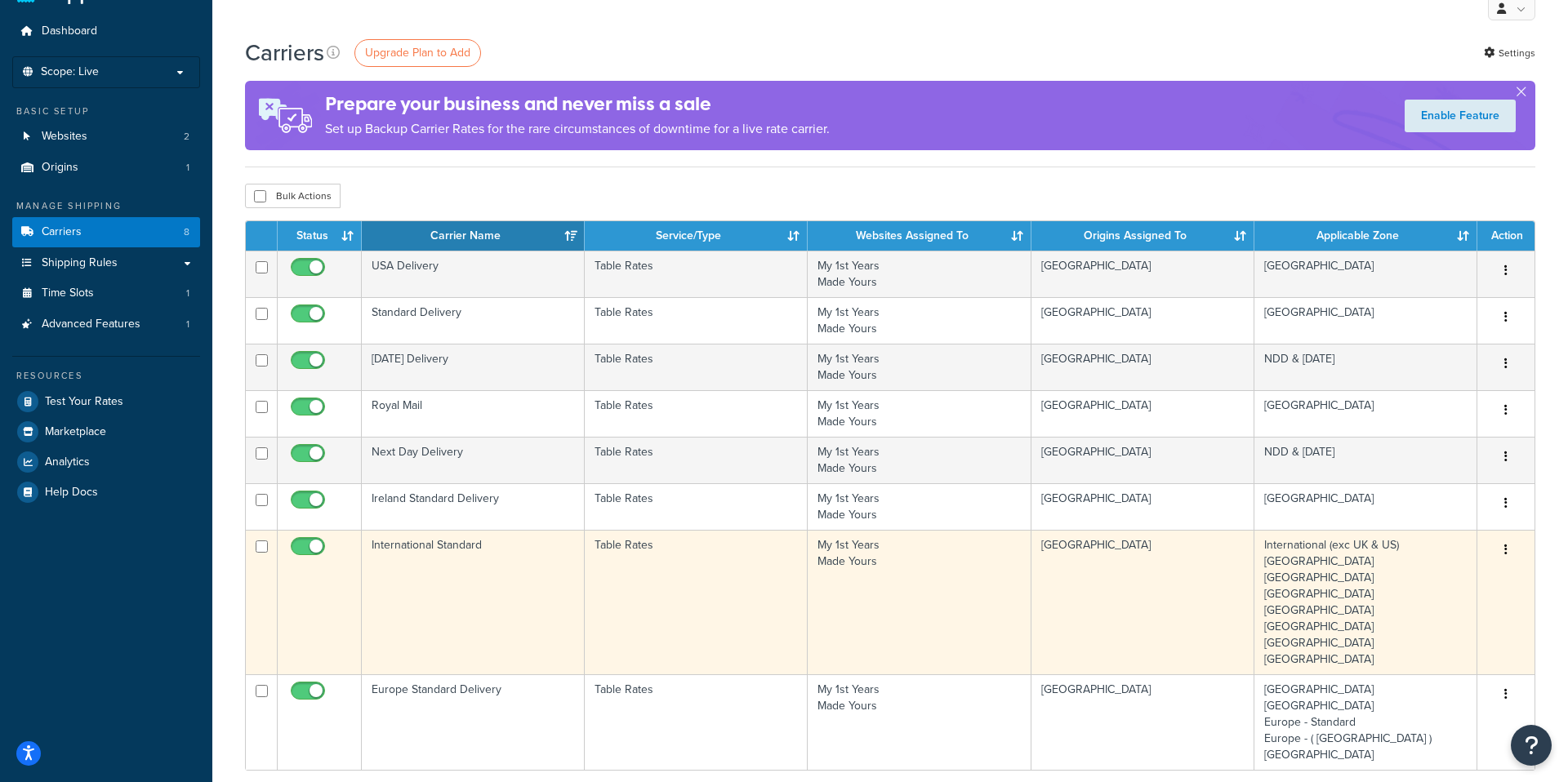
scroll to position [40, 0]
